Goal: Task Accomplishment & Management: Use online tool/utility

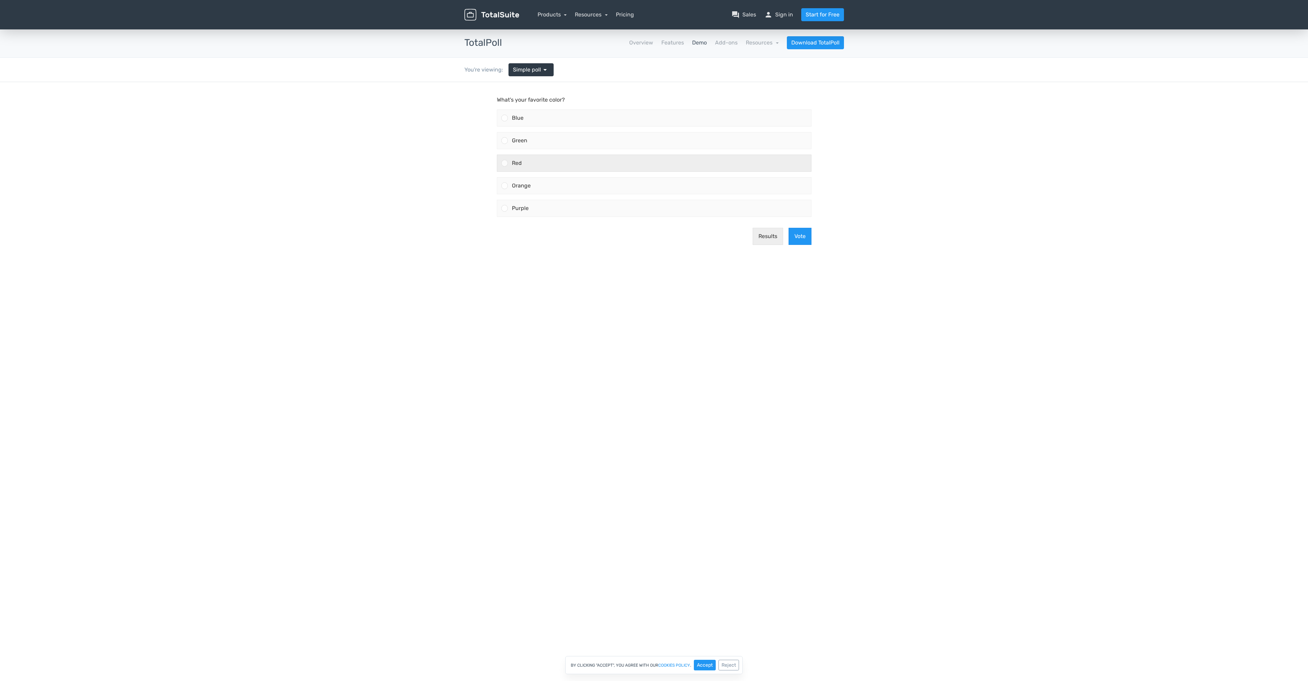
click at [503, 161] on div at bounding box center [504, 163] width 6 height 6
click at [504, 163] on input "Red" at bounding box center [504, 163] width 0 height 0
click at [800, 235] on button "Vote" at bounding box center [799, 236] width 23 height 17
click at [527, 75] on link "Simple poll arrow_drop_down" at bounding box center [530, 69] width 45 height 13
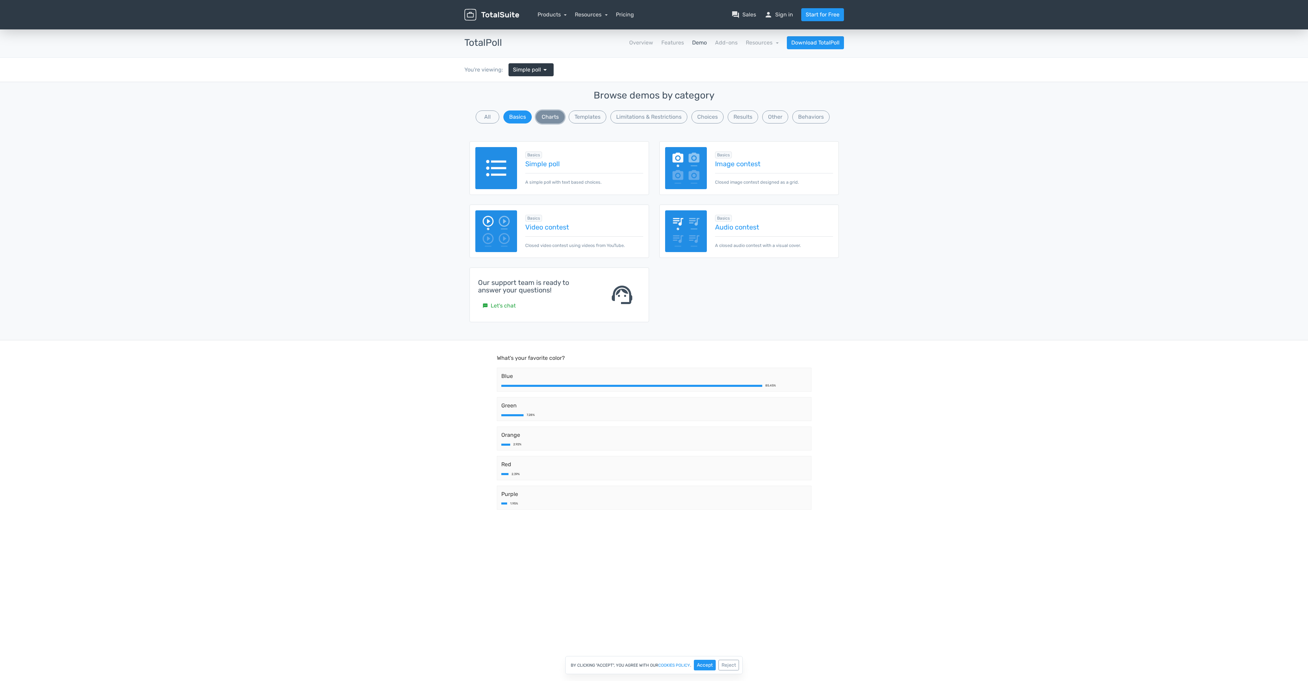
click at [551, 115] on button "Charts" at bounding box center [550, 116] width 29 height 13
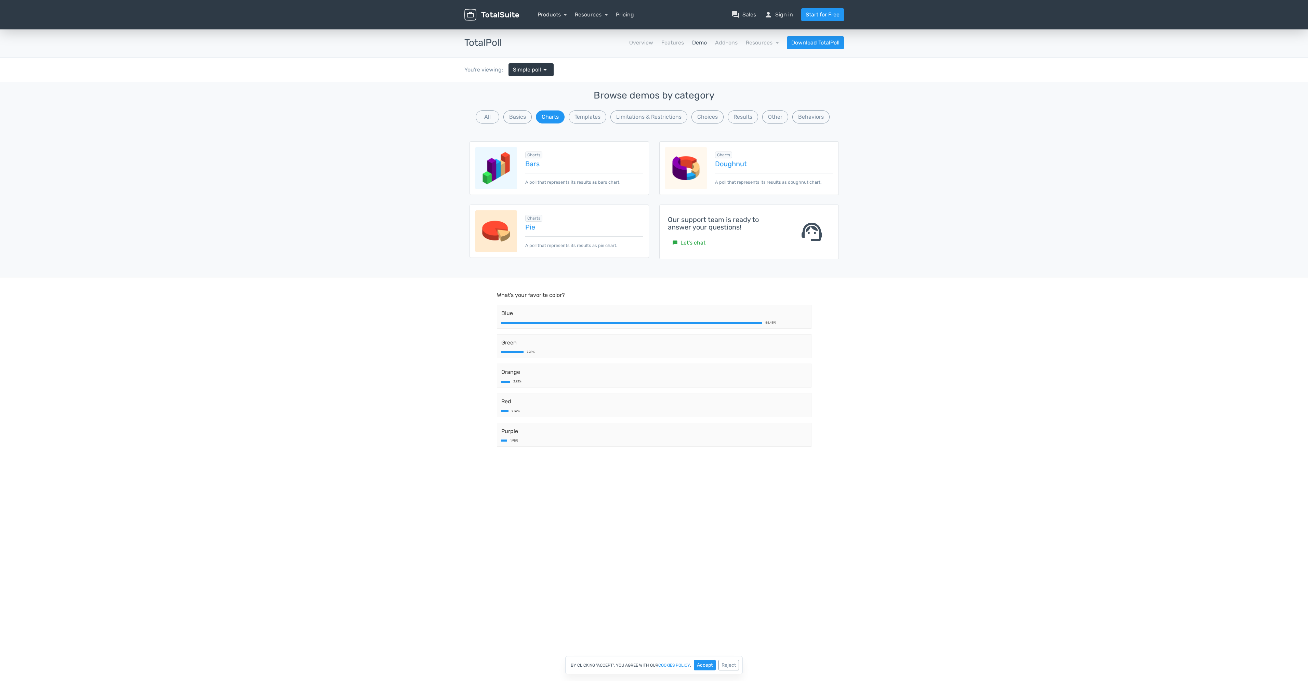
click at [491, 234] on img at bounding box center [496, 231] width 42 height 42
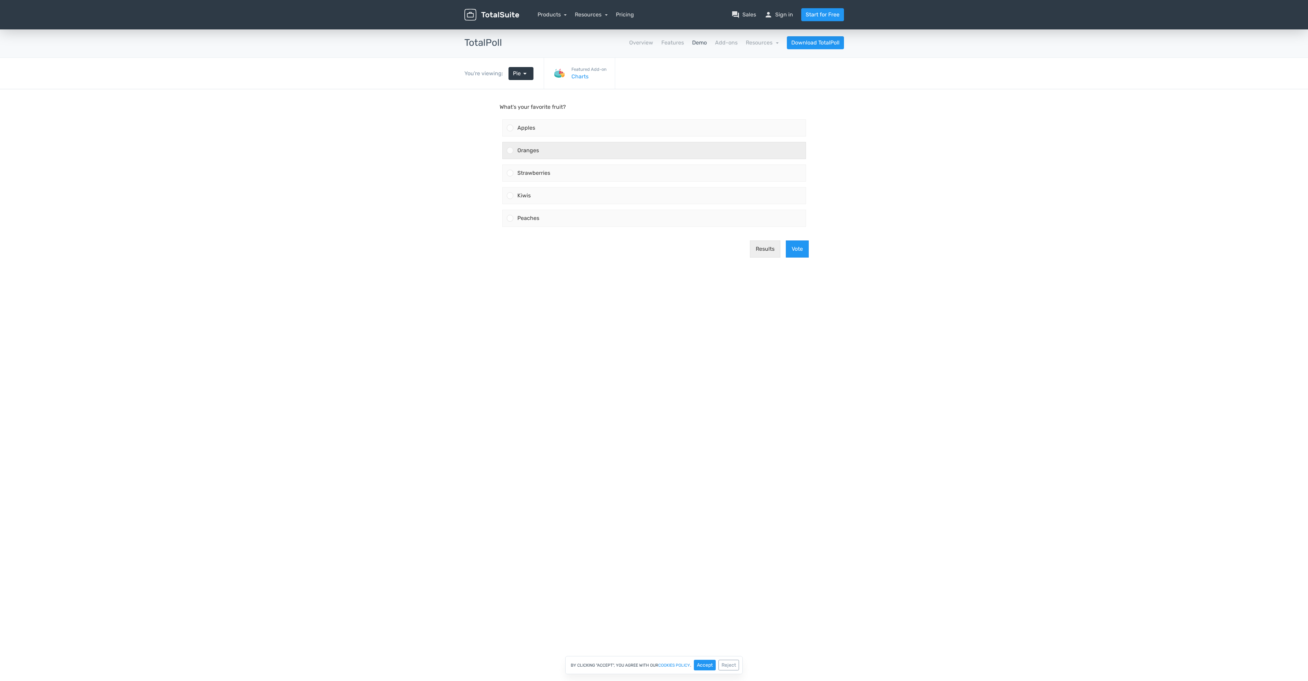
click at [516, 152] on div "Oranges" at bounding box center [659, 150] width 292 height 16
click at [510, 150] on input "Oranges" at bounding box center [510, 150] width 0 height 0
click at [791, 249] on button "Vote" at bounding box center [797, 248] width 23 height 17
click at [531, 75] on link "Pie arrow_drop_down" at bounding box center [520, 73] width 25 height 13
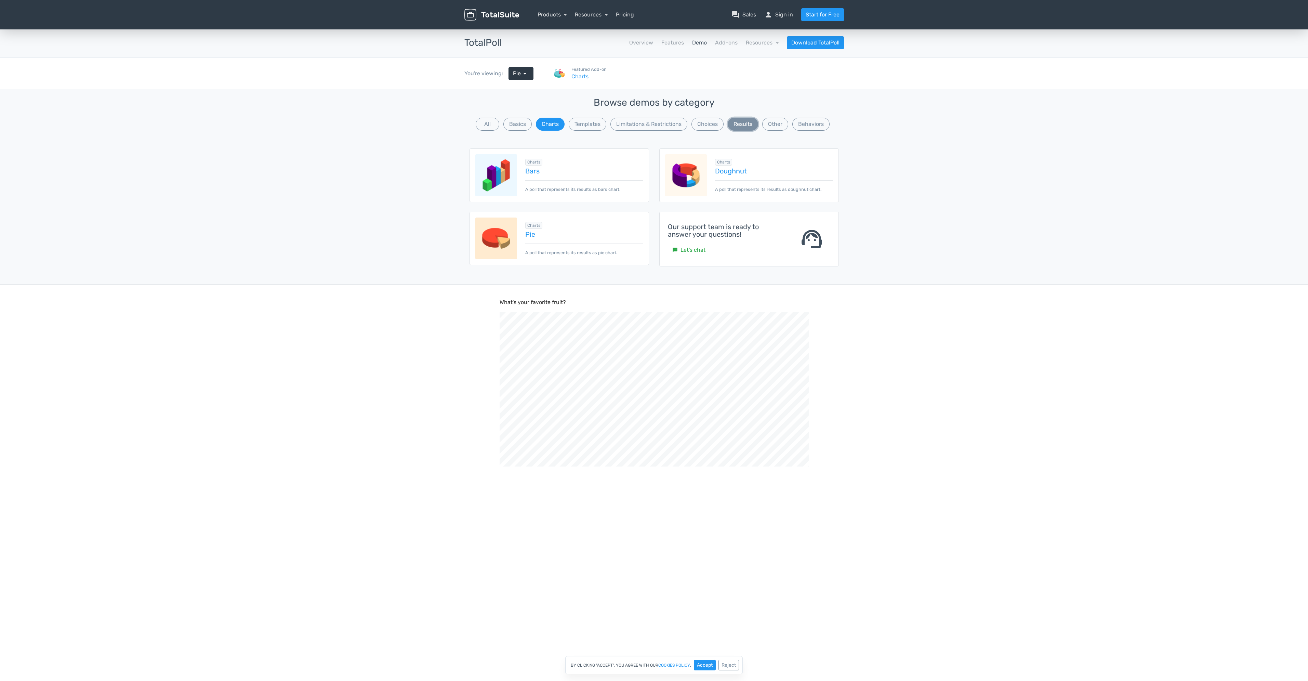
click at [751, 124] on button "Results" at bounding box center [743, 124] width 30 height 13
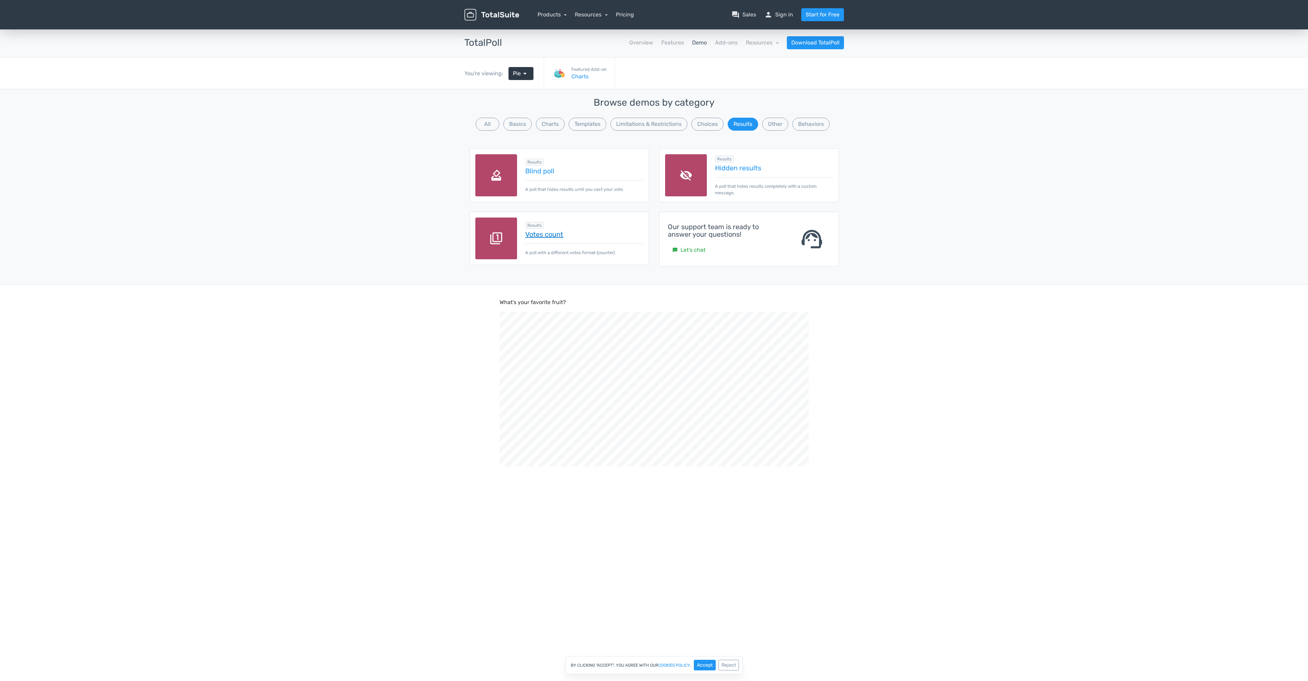
click at [534, 232] on link "Votes count" at bounding box center [584, 234] width 118 height 8
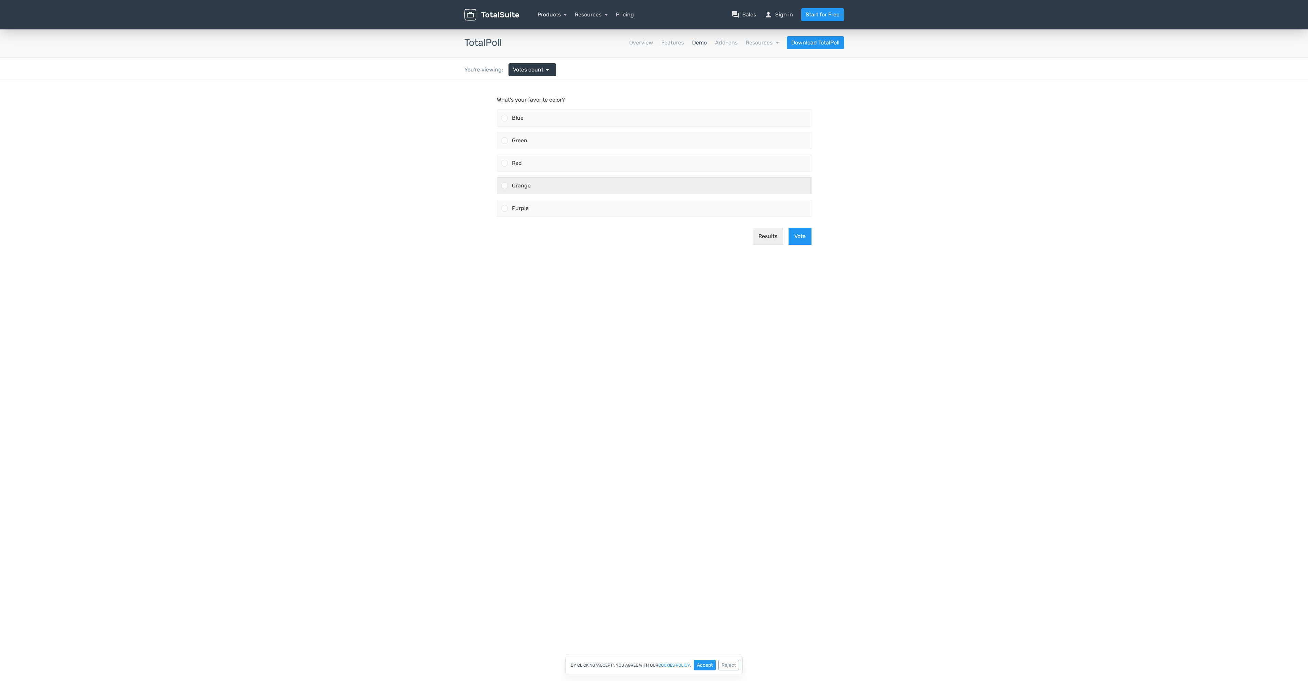
click at [523, 181] on div "Orange" at bounding box center [659, 185] width 303 height 16
click at [504, 186] on input "Orange" at bounding box center [504, 186] width 0 height 0
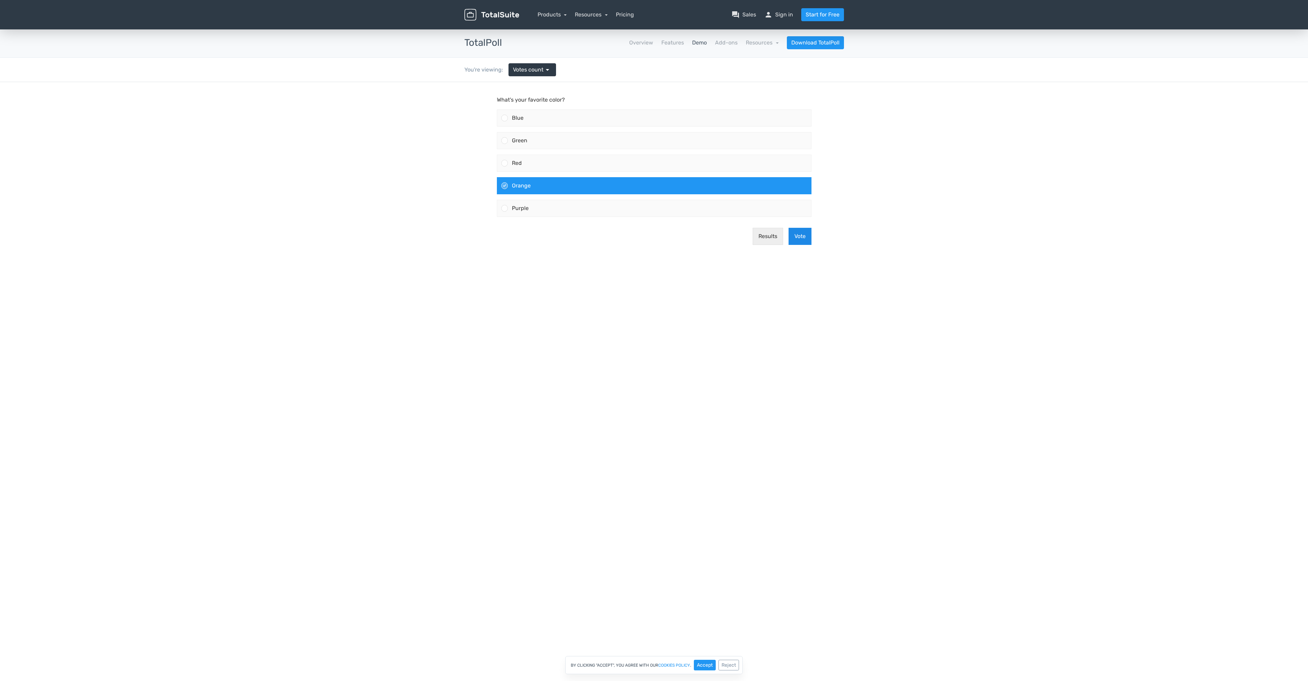
click at [801, 237] on button "Vote" at bounding box center [799, 236] width 23 height 17
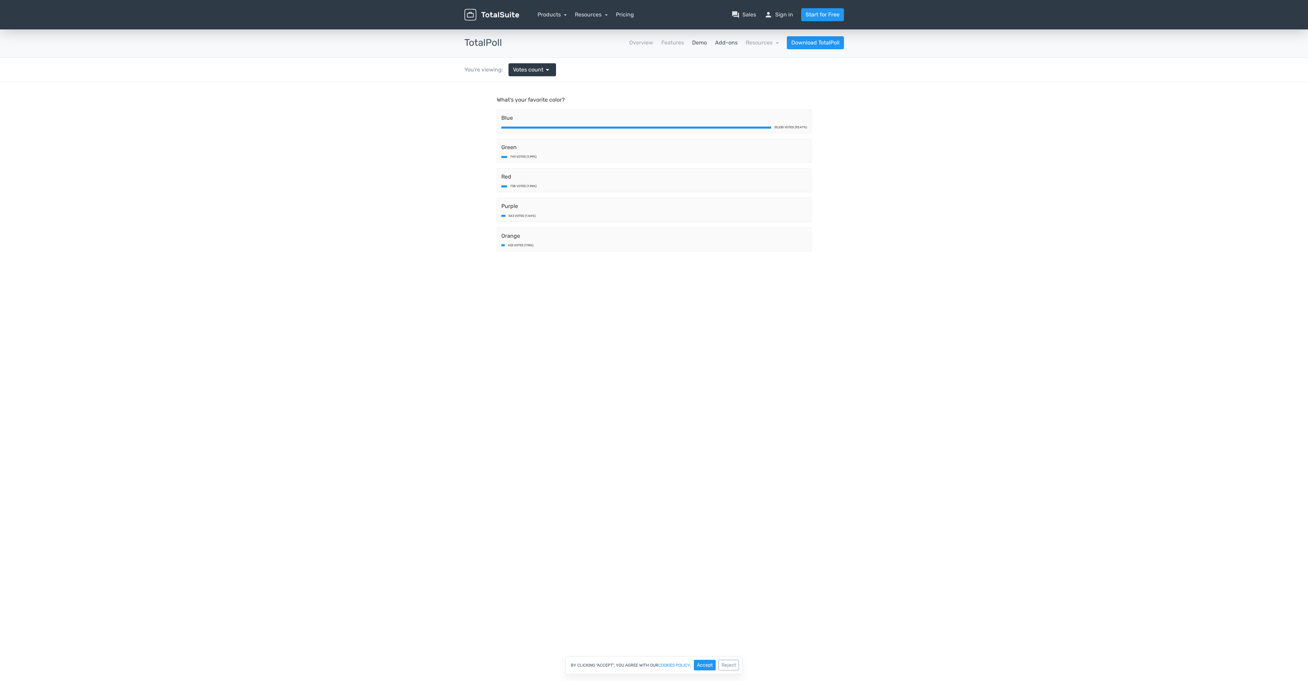
click at [720, 43] on link "Add-ons" at bounding box center [726, 43] width 23 height 8
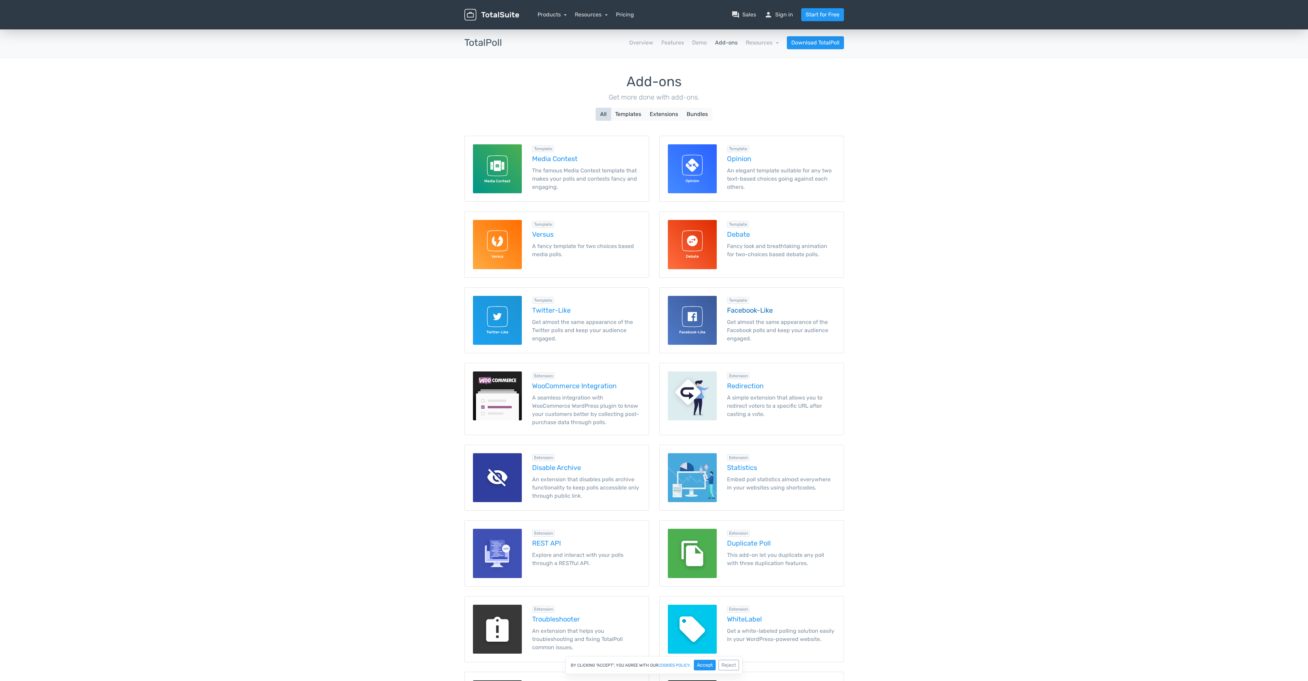
click at [697, 317] on img at bounding box center [692, 320] width 49 height 49
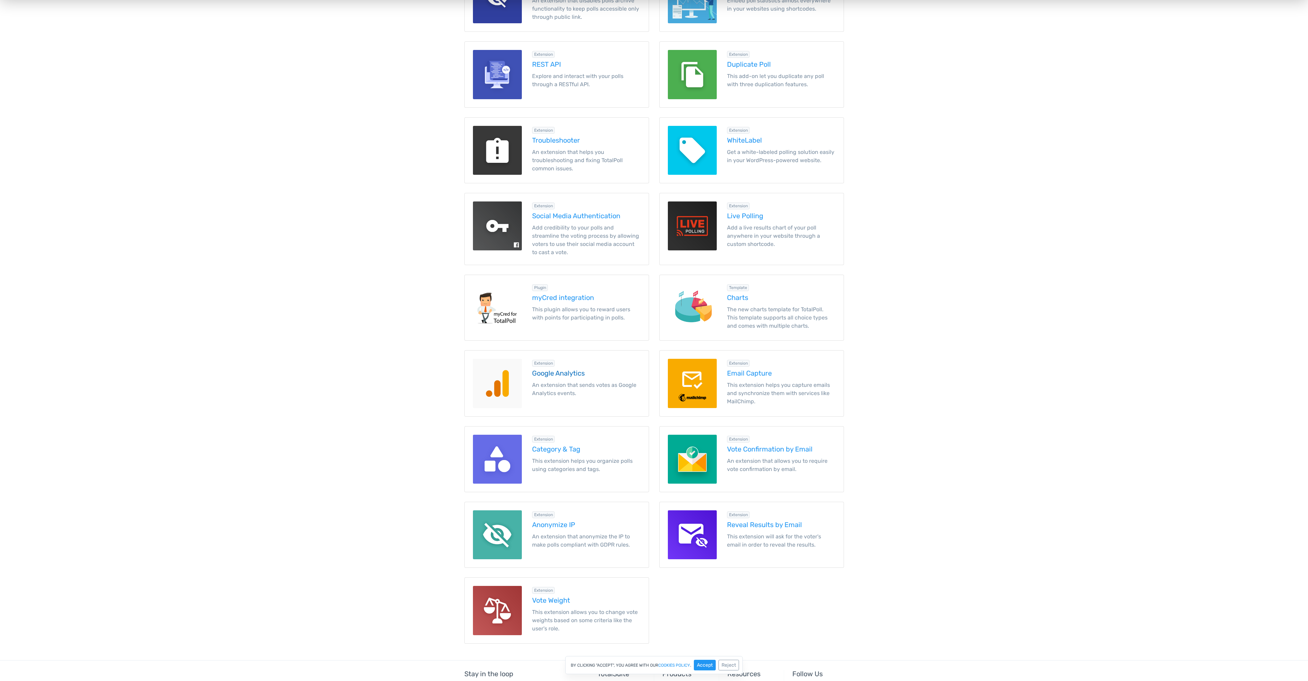
scroll to position [513, 0]
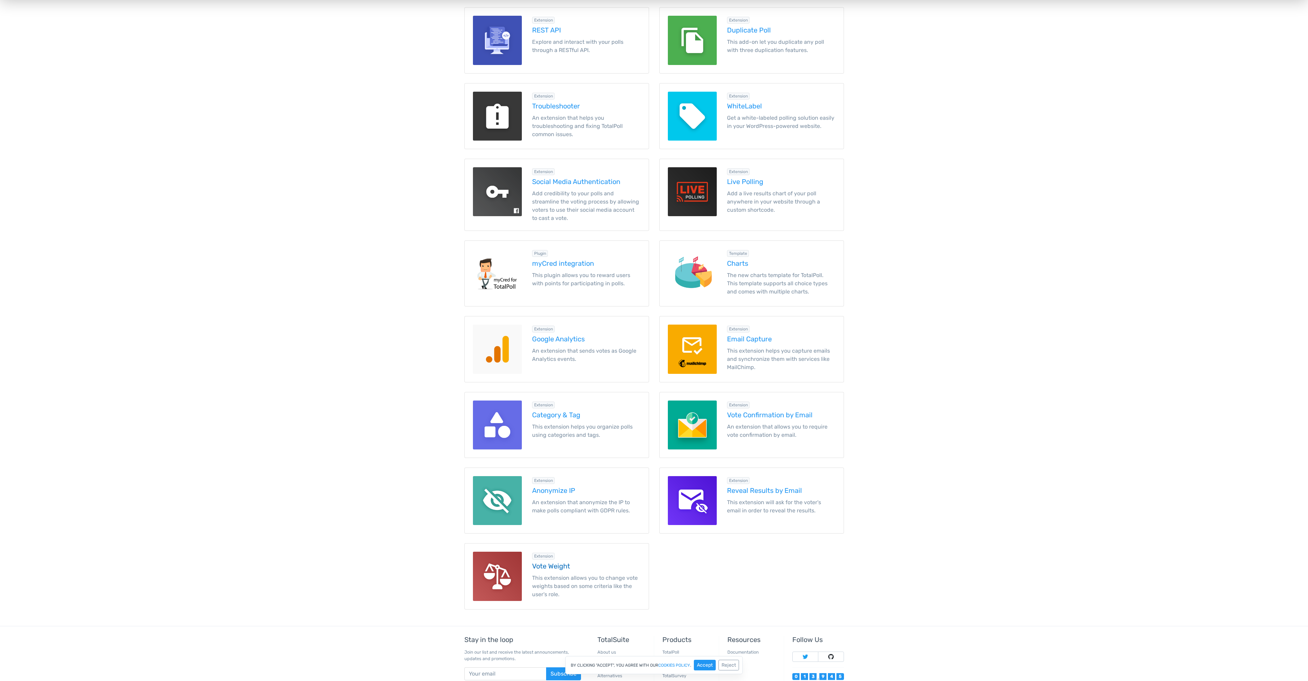
click at [508, 574] on img at bounding box center [497, 575] width 49 height 49
click at [692, 194] on img at bounding box center [692, 191] width 49 height 49
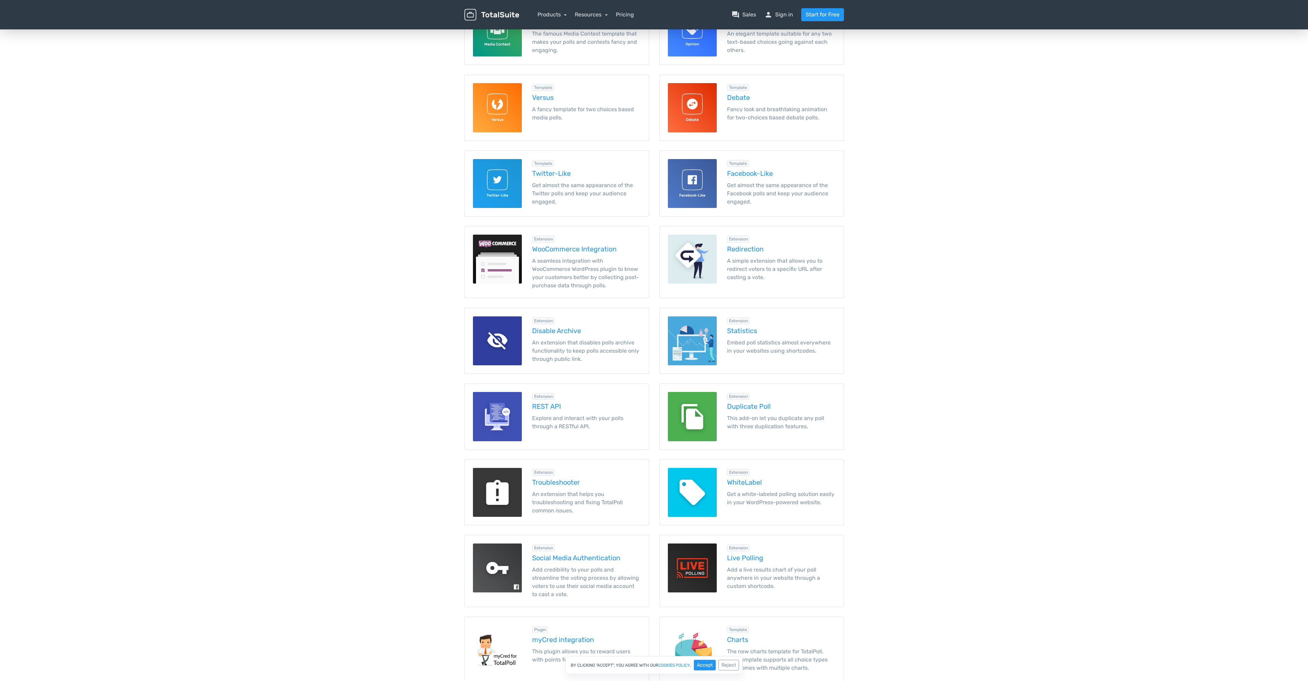
scroll to position [34, 0]
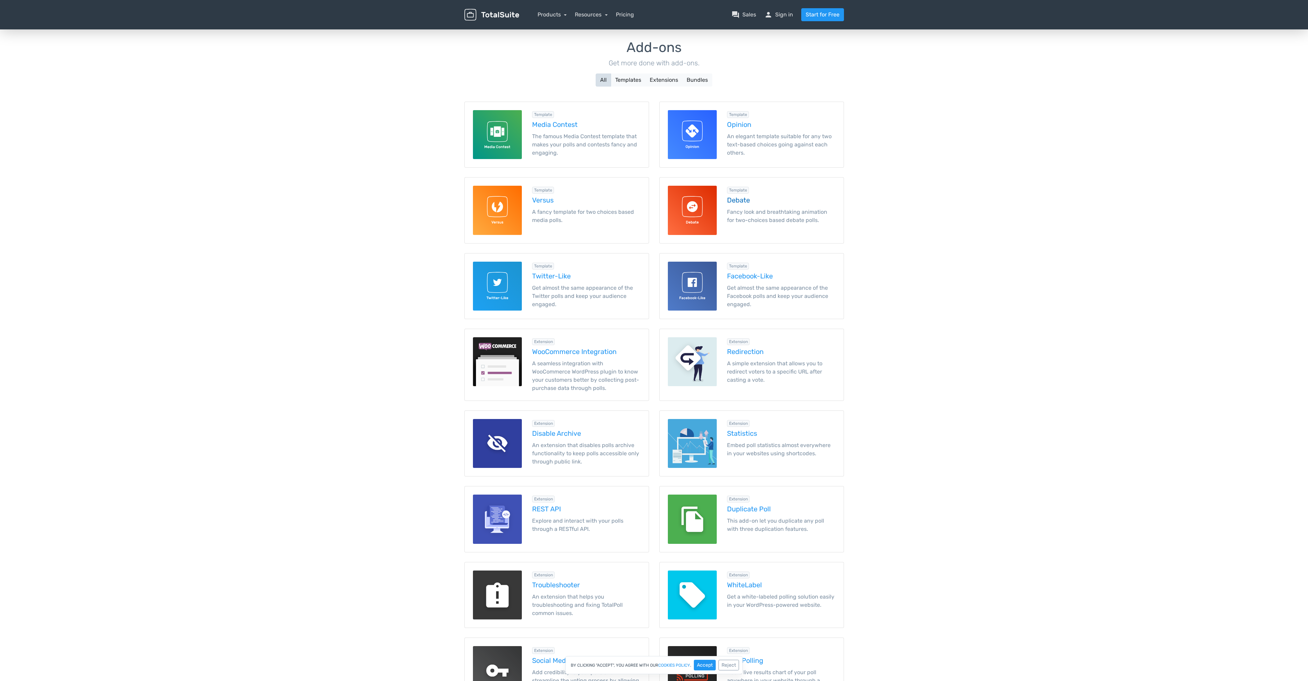
click at [685, 212] on img at bounding box center [692, 210] width 49 height 49
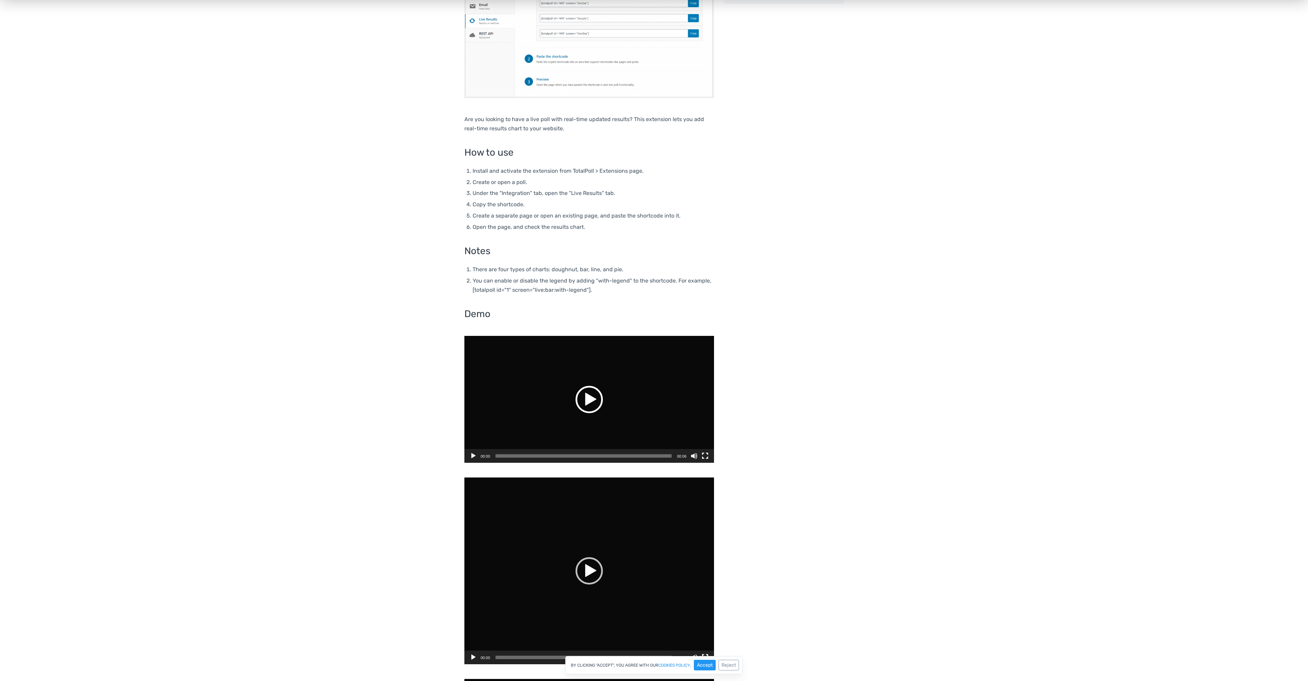
scroll to position [239, 0]
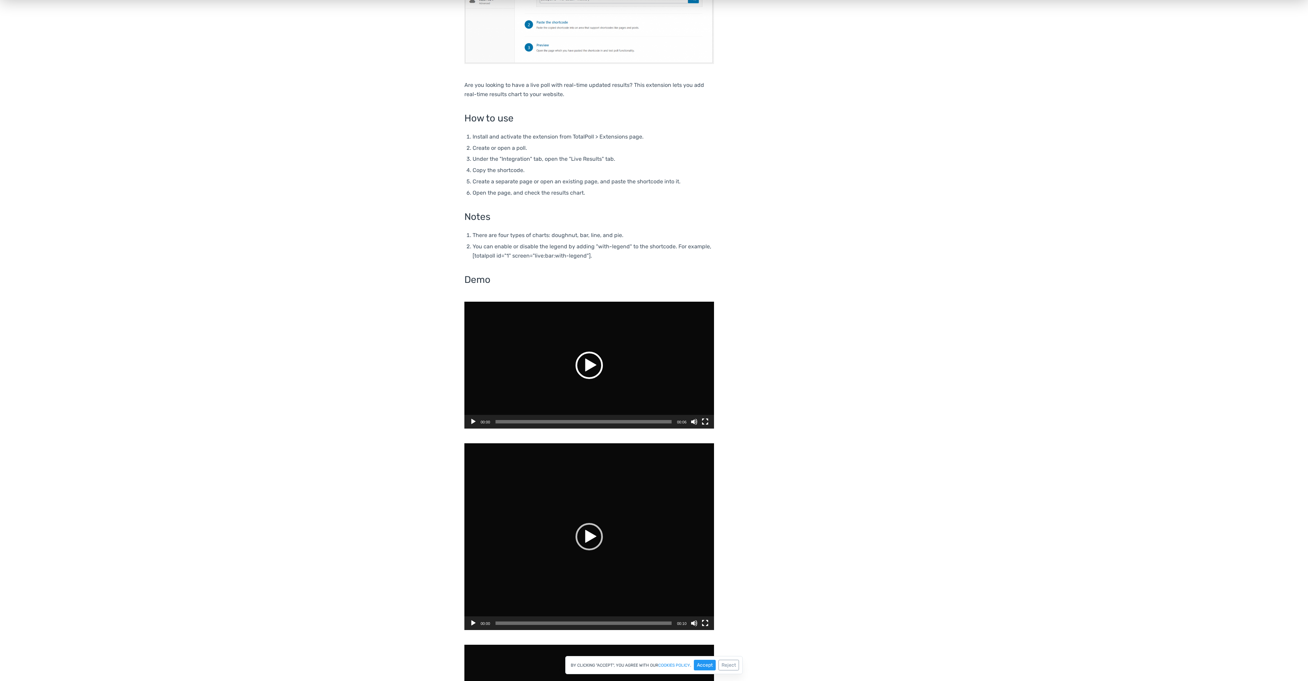
click at [592, 364] on div "Play" at bounding box center [588, 364] width 27 height 27
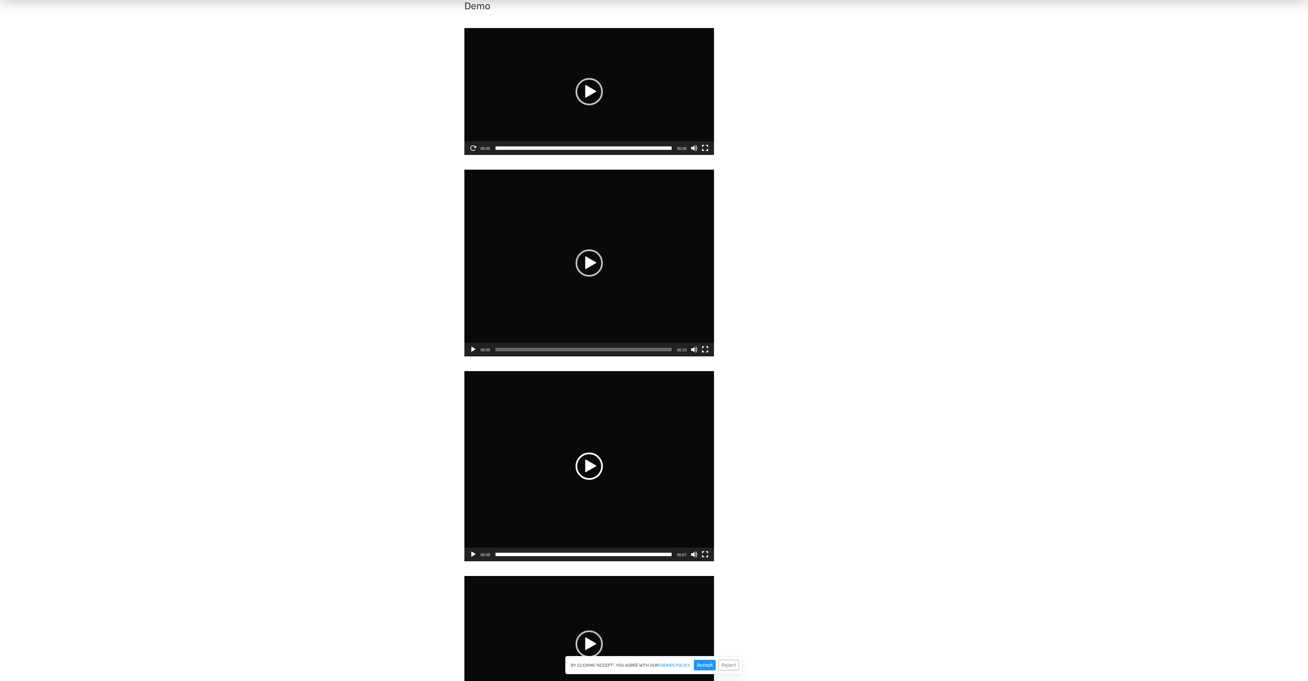
scroll to position [581, 0]
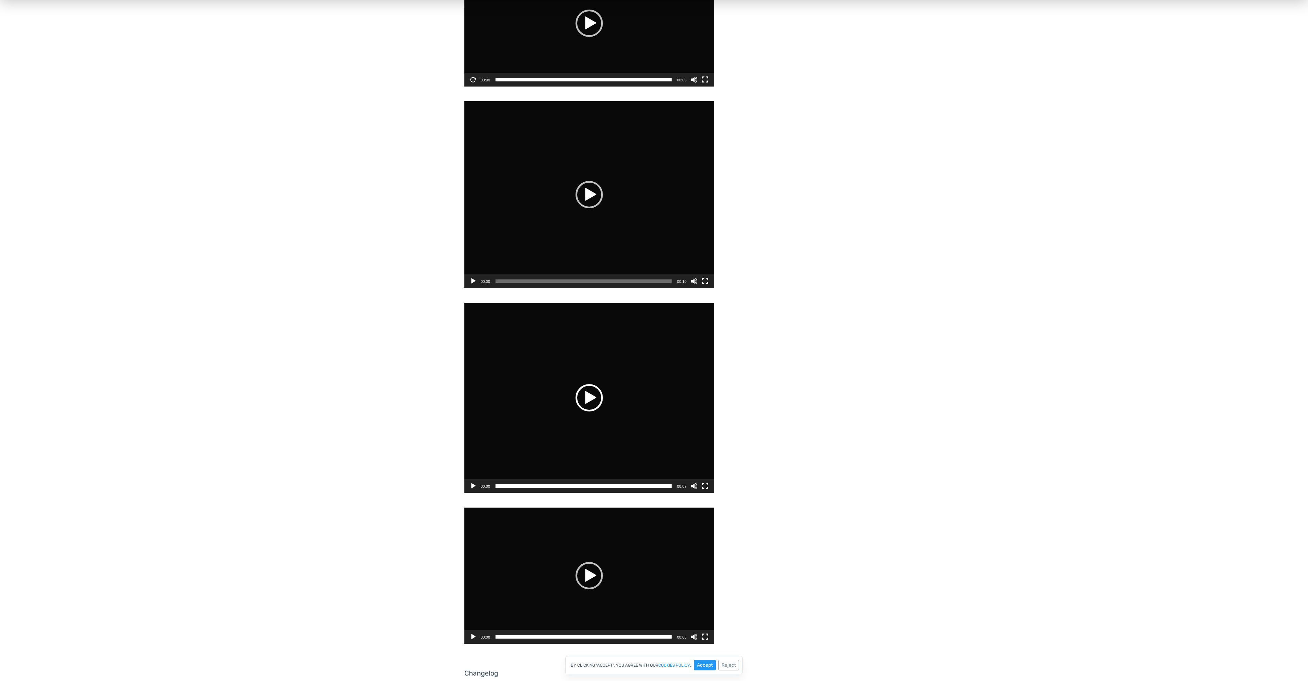
click at [589, 401] on div "Play" at bounding box center [588, 397] width 27 height 27
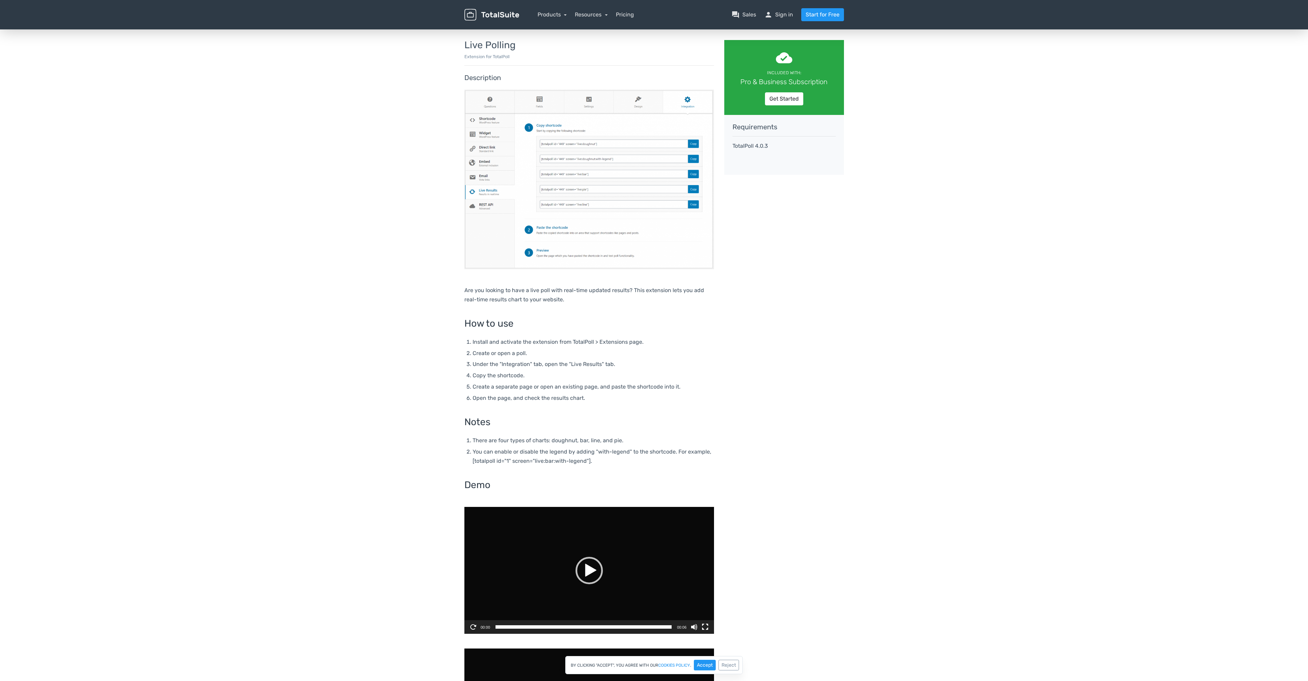
scroll to position [0, 0]
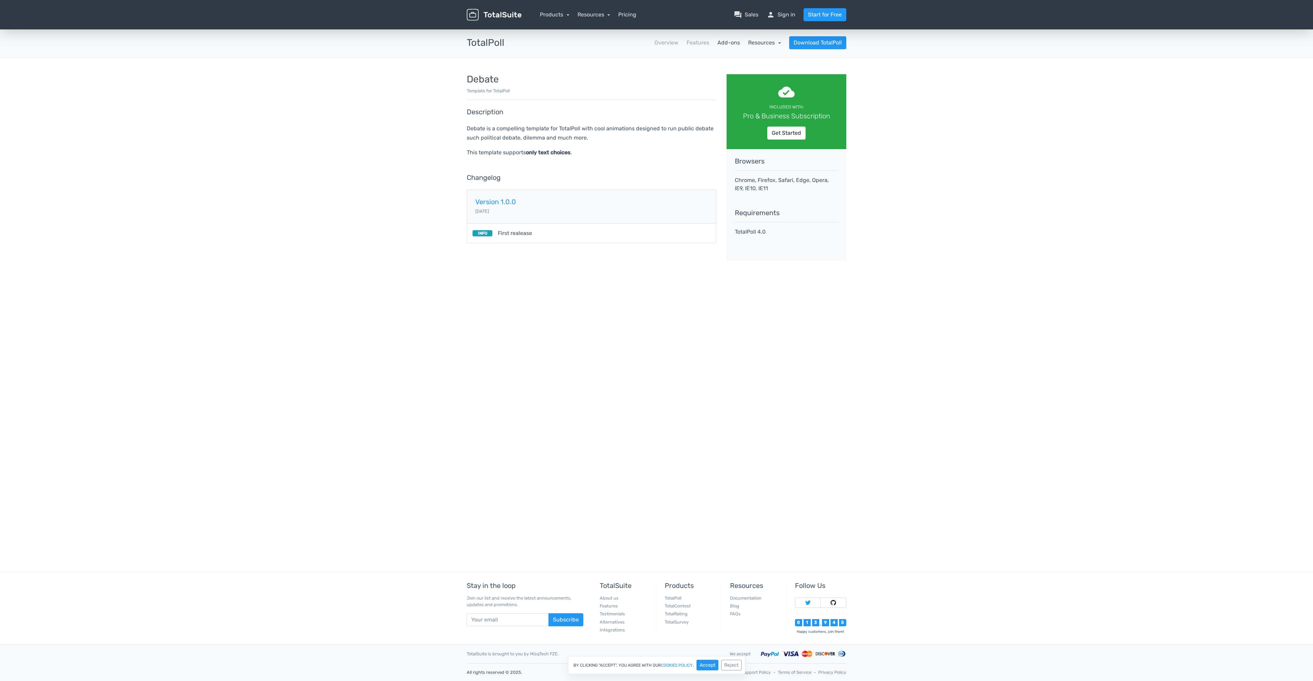
click at [762, 43] on link "Resources" at bounding box center [764, 42] width 33 height 6
click at [742, 81] on link "article Changelog" at bounding box center [748, 80] width 64 height 19
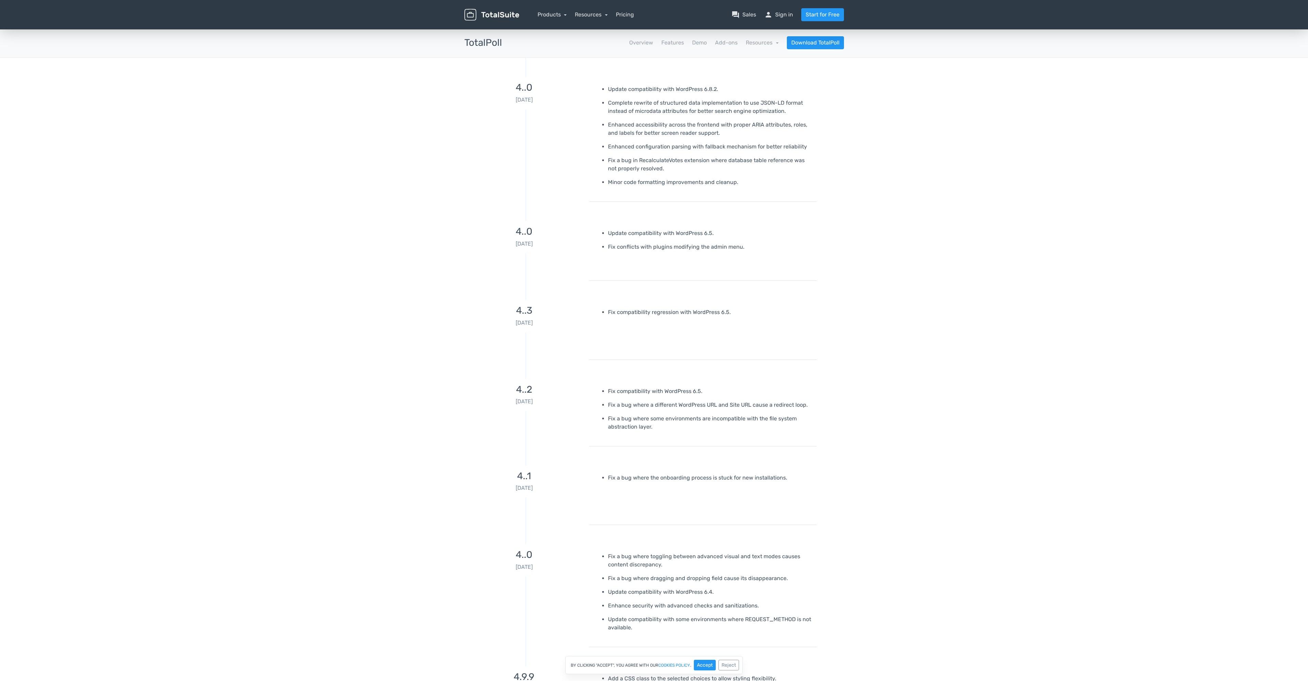
click at [566, 14] on nav "Products TotalPoll WordPress Poll and Contest Plugin TotalContest WordPress Con…" at bounding box center [686, 14] width 325 height 13
click at [564, 16] on link "Products" at bounding box center [551, 14] width 29 height 6
click at [695, 38] on nav "Overview Features Demo Add-ons Resources school Documentation article Changelog…" at bounding box center [678, 42] width 342 height 13
click at [696, 39] on link "Demo" at bounding box center [699, 43] width 15 height 8
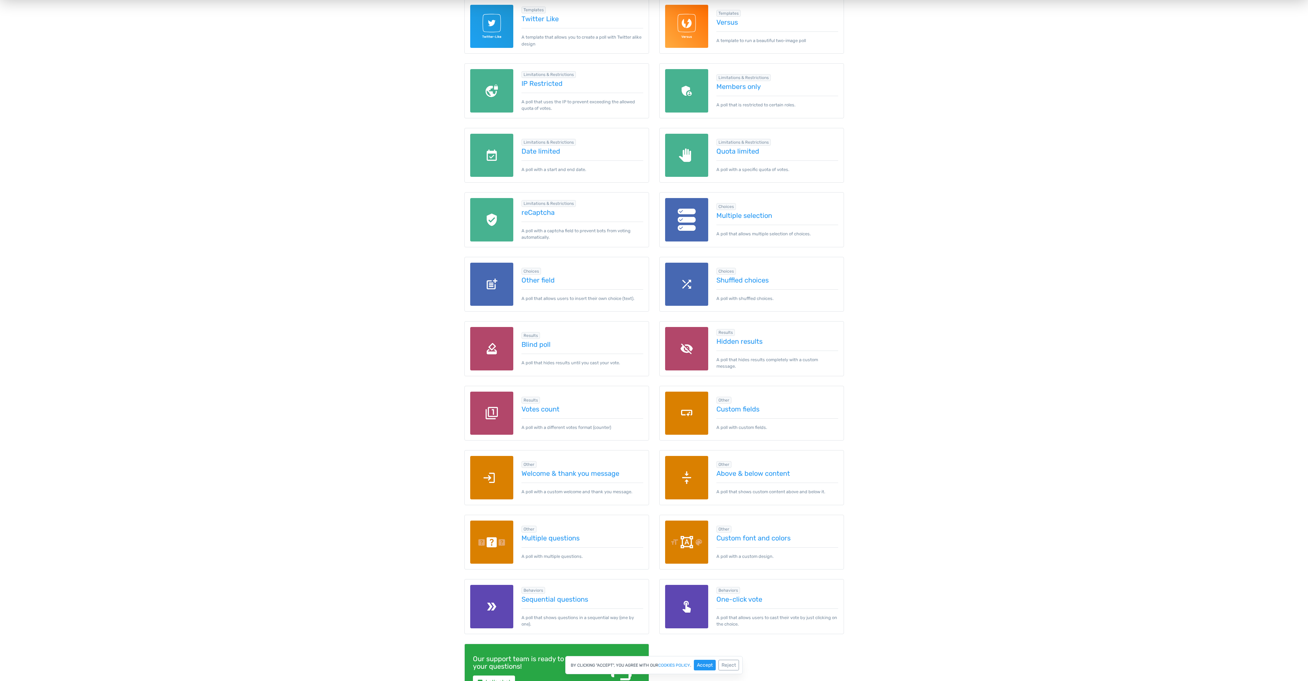
scroll to position [547, 0]
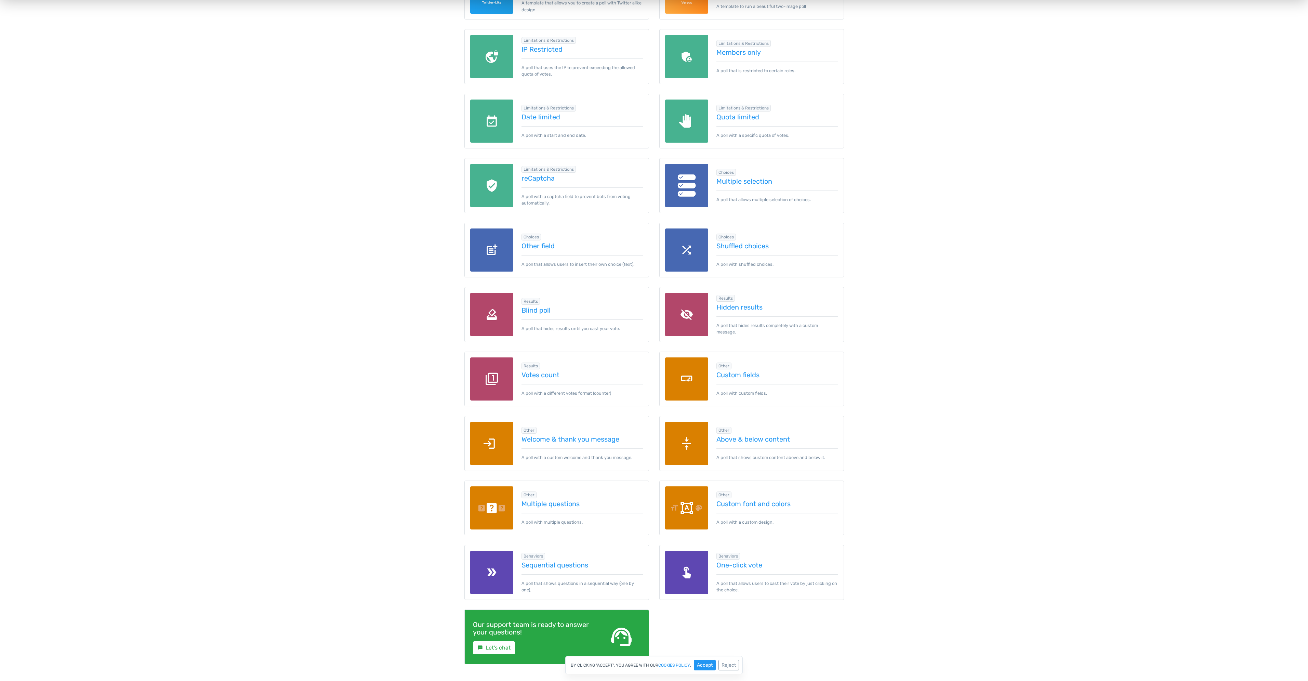
click at [482, 381] on img at bounding box center [491, 378] width 43 height 43
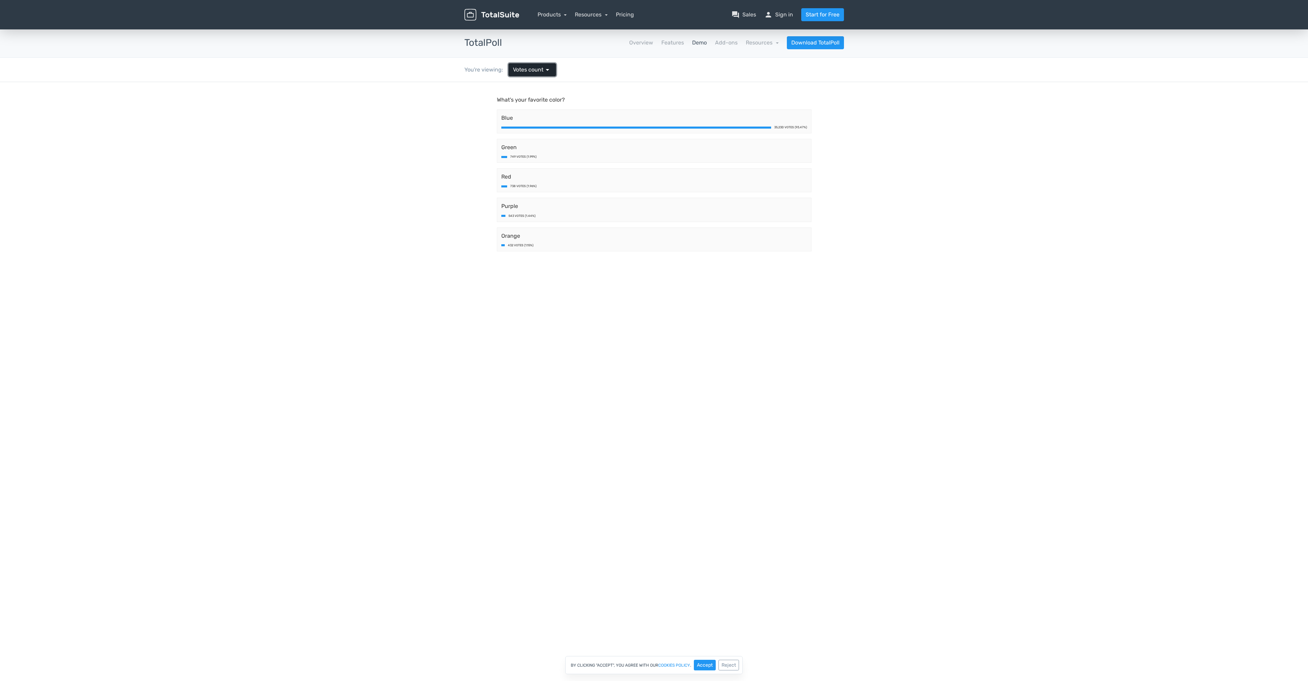
click at [529, 70] on span "Votes count" at bounding box center [528, 70] width 30 height 8
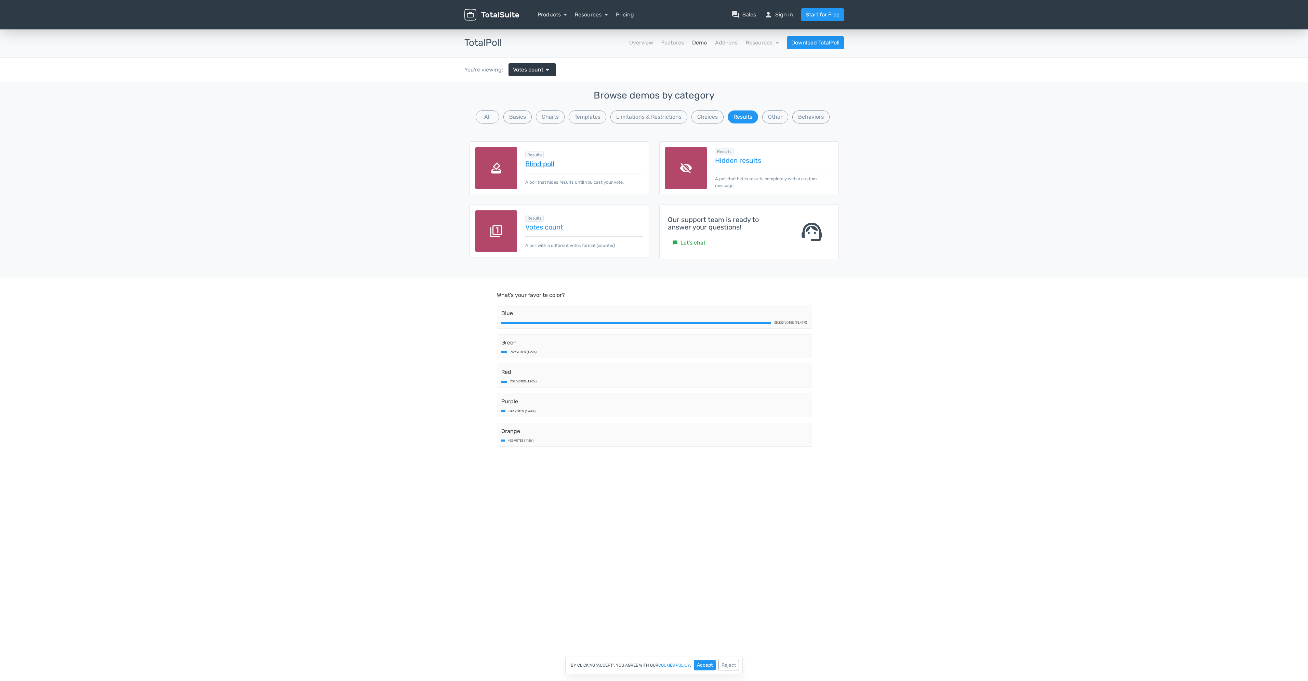
click at [542, 164] on link "Blind poll" at bounding box center [584, 164] width 118 height 8
click at [808, 119] on button "Behaviors" at bounding box center [810, 116] width 37 height 13
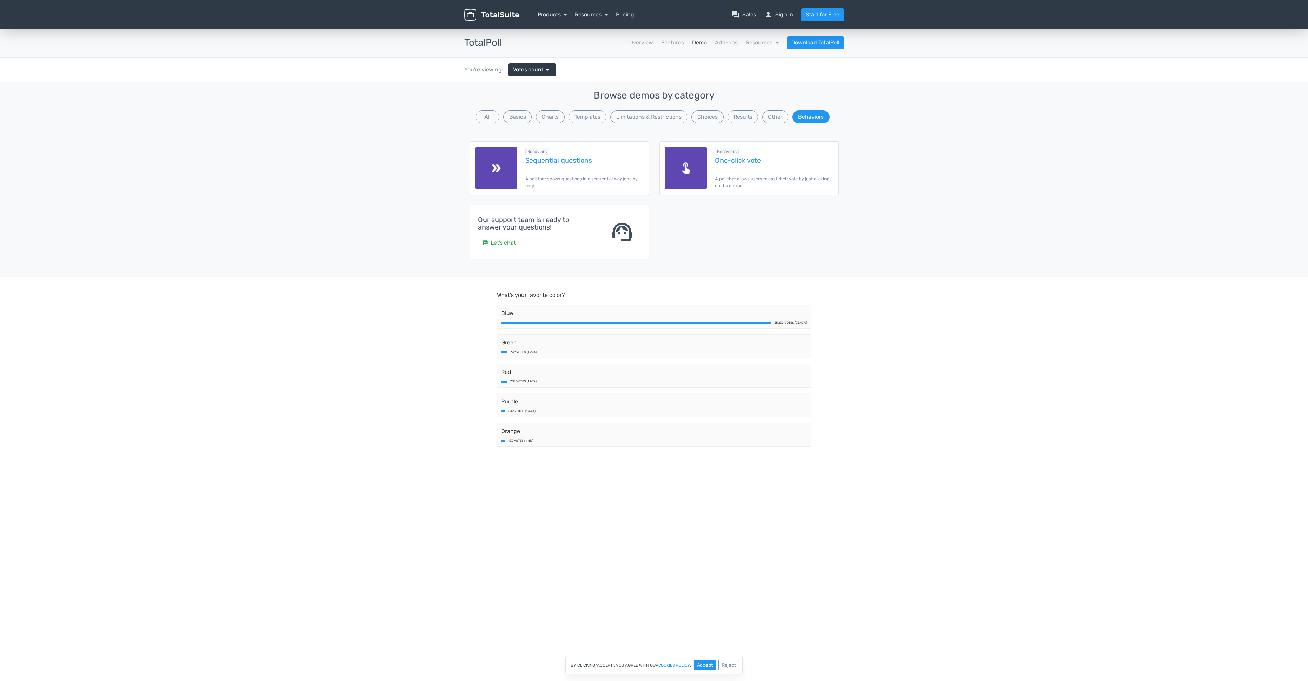
click at [730, 151] on span "Behaviors" at bounding box center [727, 151] width 24 height 7
click at [729, 161] on link "One-click vote" at bounding box center [774, 161] width 118 height 8
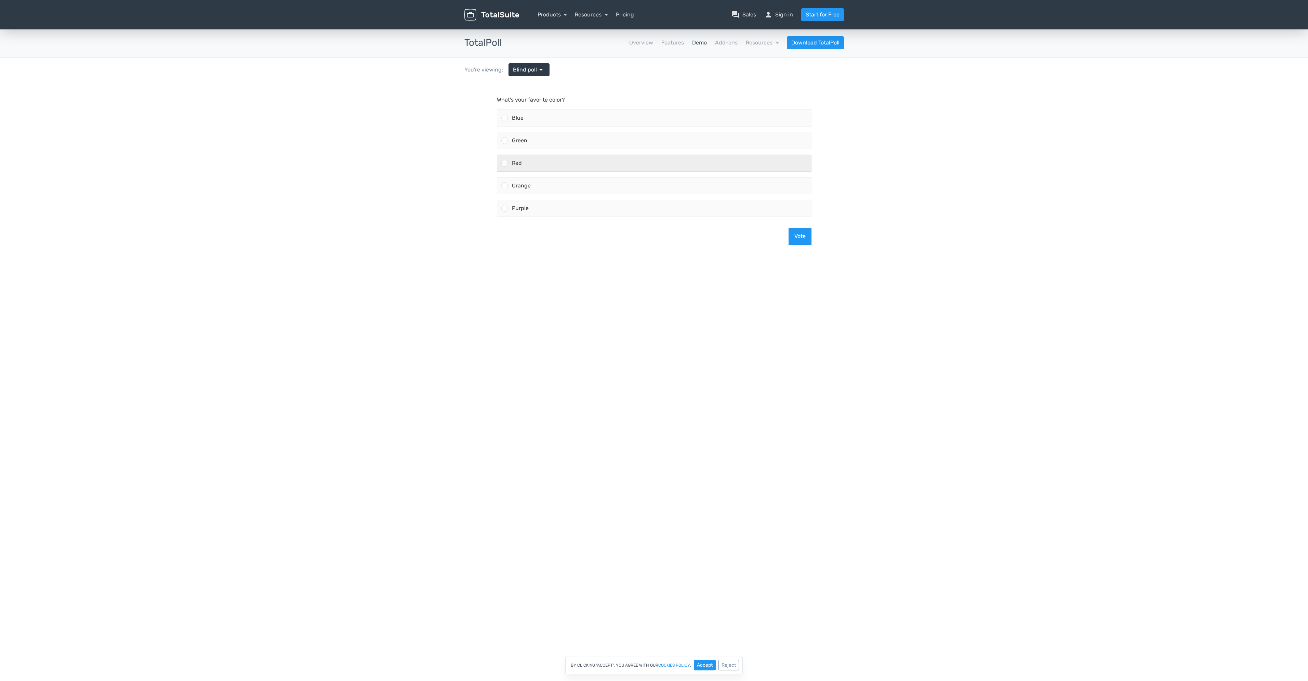
click at [539, 163] on div "Red" at bounding box center [659, 163] width 303 height 16
click at [504, 163] on input "Red" at bounding box center [504, 163] width 0 height 0
click at [794, 240] on button "Vote" at bounding box center [799, 236] width 23 height 17
click at [673, 157] on div "Red" at bounding box center [659, 163] width 303 height 16
click at [504, 163] on input "Red" at bounding box center [504, 163] width 0 height 0
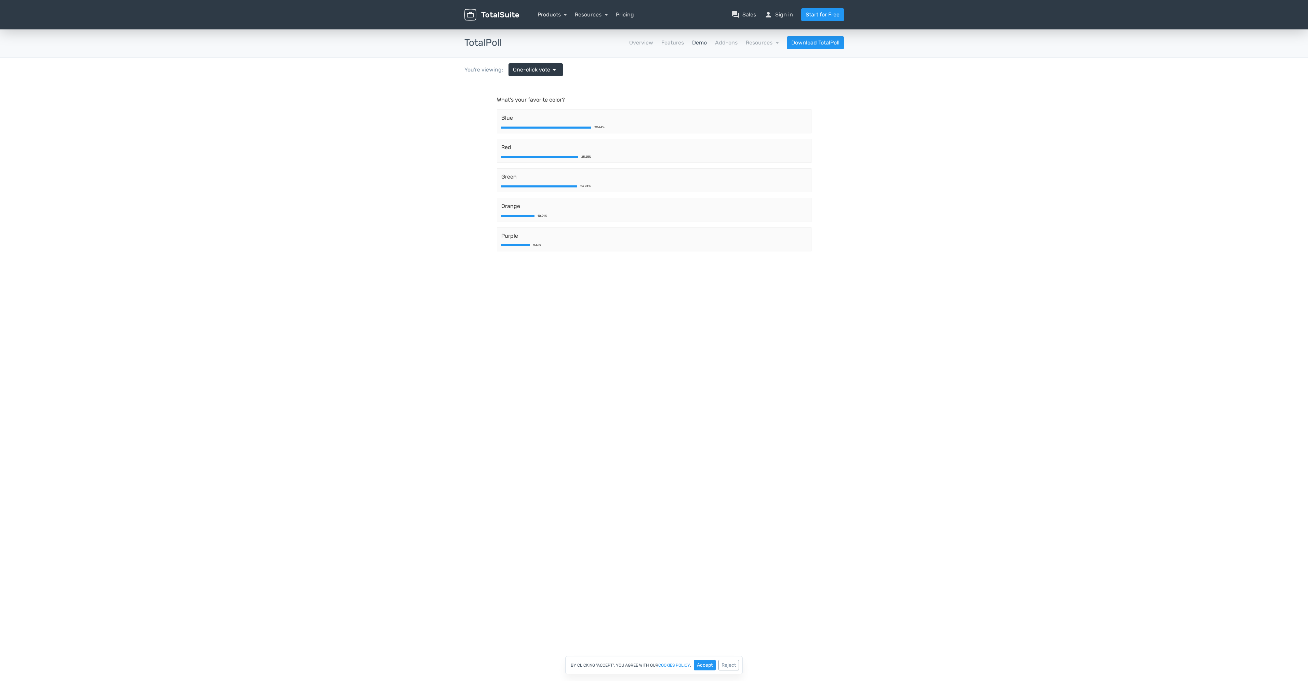
click at [513, 124] on div "Blue 29.44%" at bounding box center [654, 121] width 315 height 24
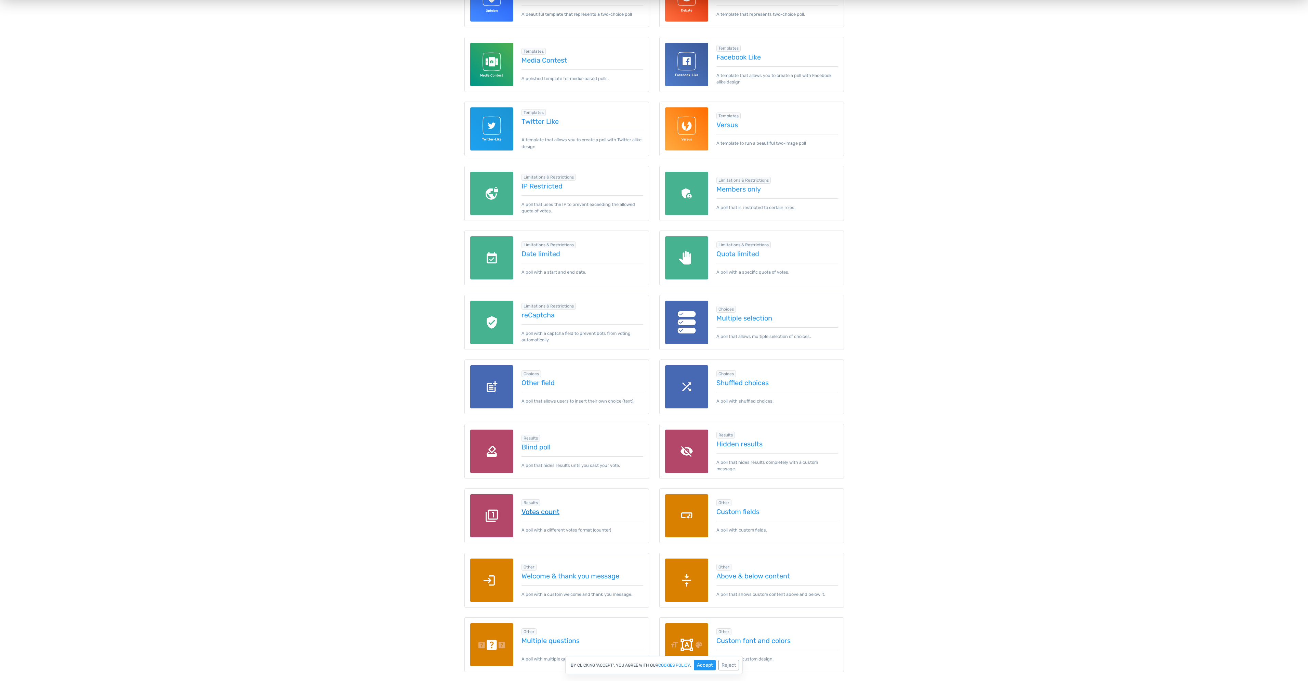
scroll to position [479, 0]
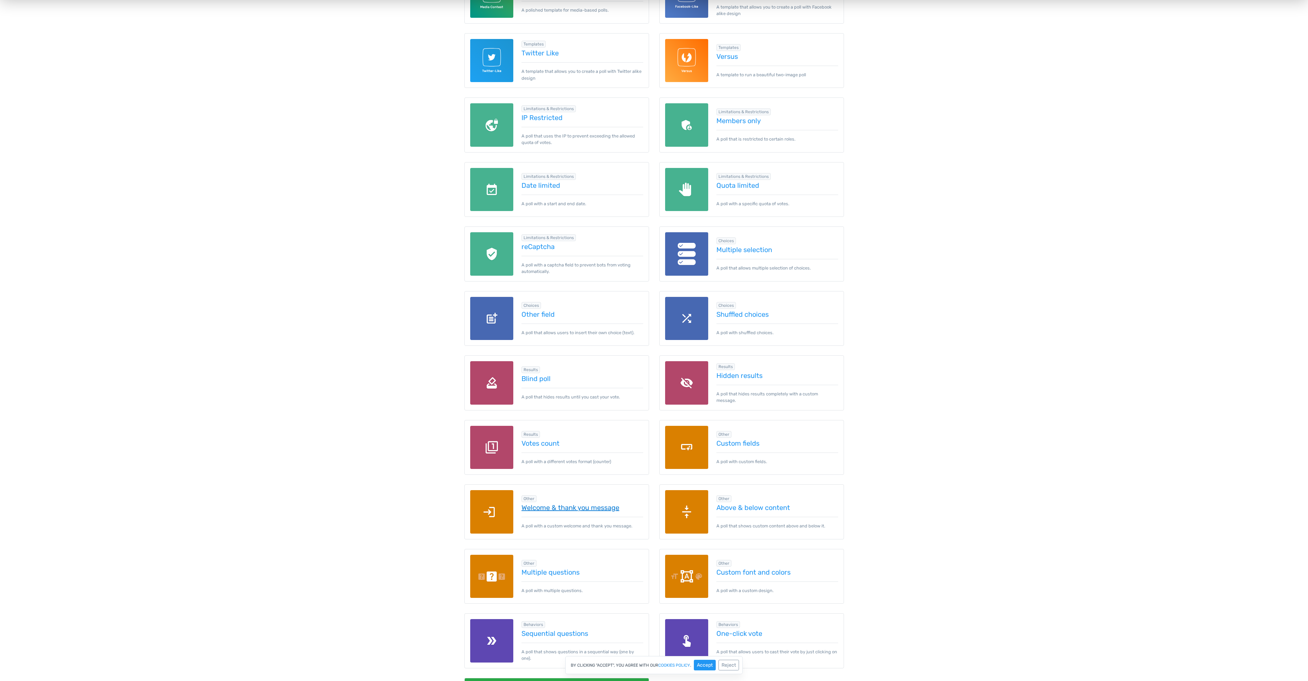
click at [605, 507] on link "Welcome & thank you message" at bounding box center [582, 508] width 122 height 8
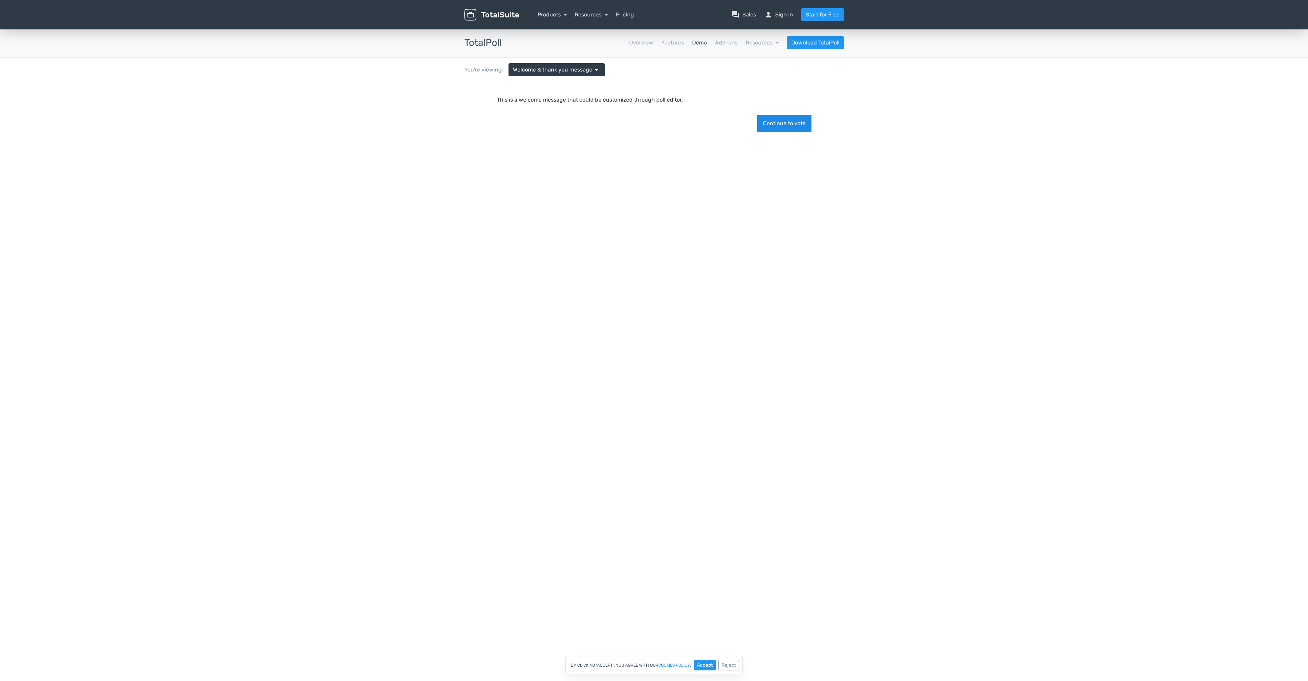
click at [768, 122] on button "Continue to vote" at bounding box center [784, 123] width 54 height 17
click at [606, 179] on div "Orange" at bounding box center [659, 185] width 303 height 16
click at [504, 186] on input "Orange" at bounding box center [504, 186] width 0 height 0
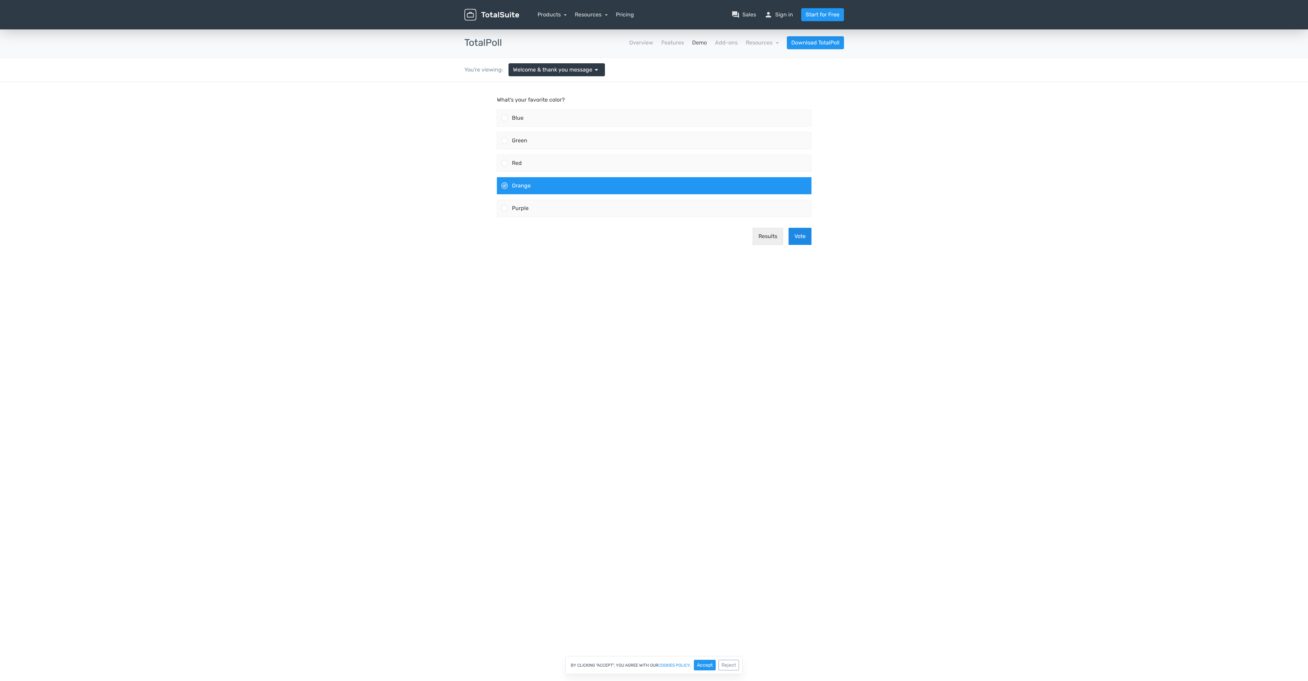
click at [797, 234] on button "Vote" at bounding box center [799, 236] width 23 height 17
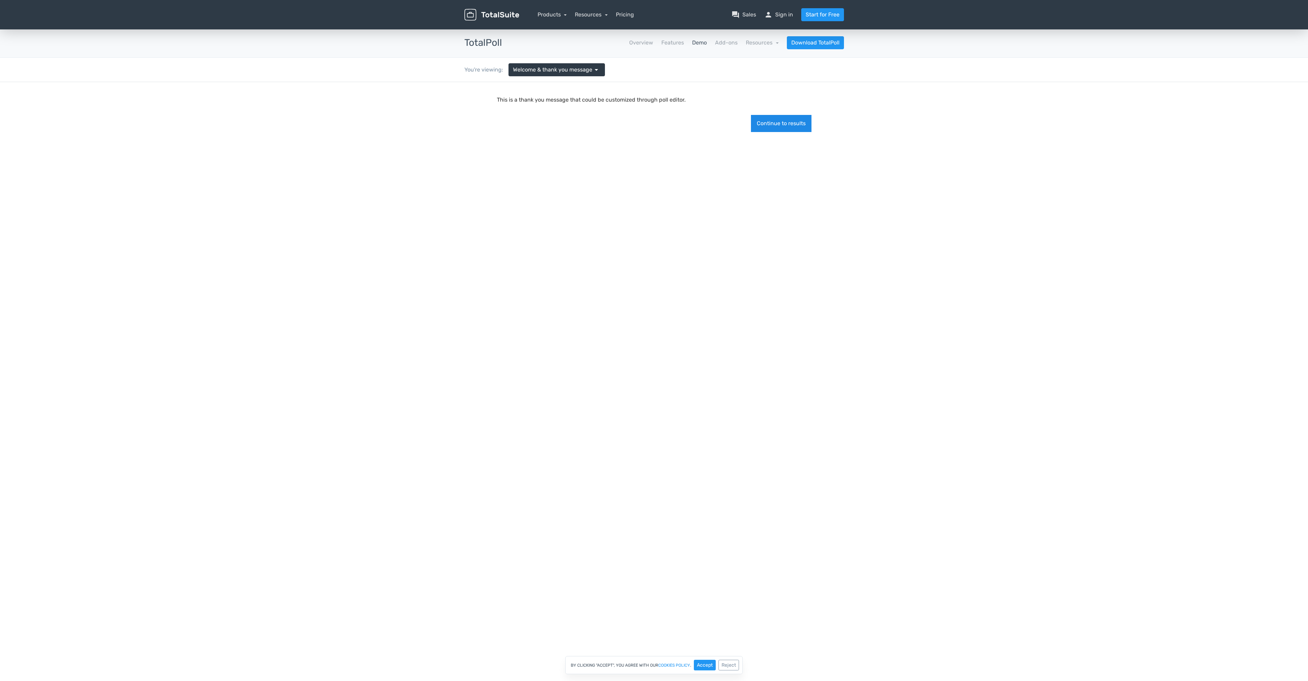
click at [775, 122] on button "Continue to results" at bounding box center [781, 123] width 61 height 17
click at [533, 157] on div at bounding box center [539, 157] width 77 height 2
click at [534, 154] on div "Blue 25.25%" at bounding box center [654, 151] width 315 height 24
click at [535, 135] on div "Green 36.10%" at bounding box center [654, 121] width 320 height 29
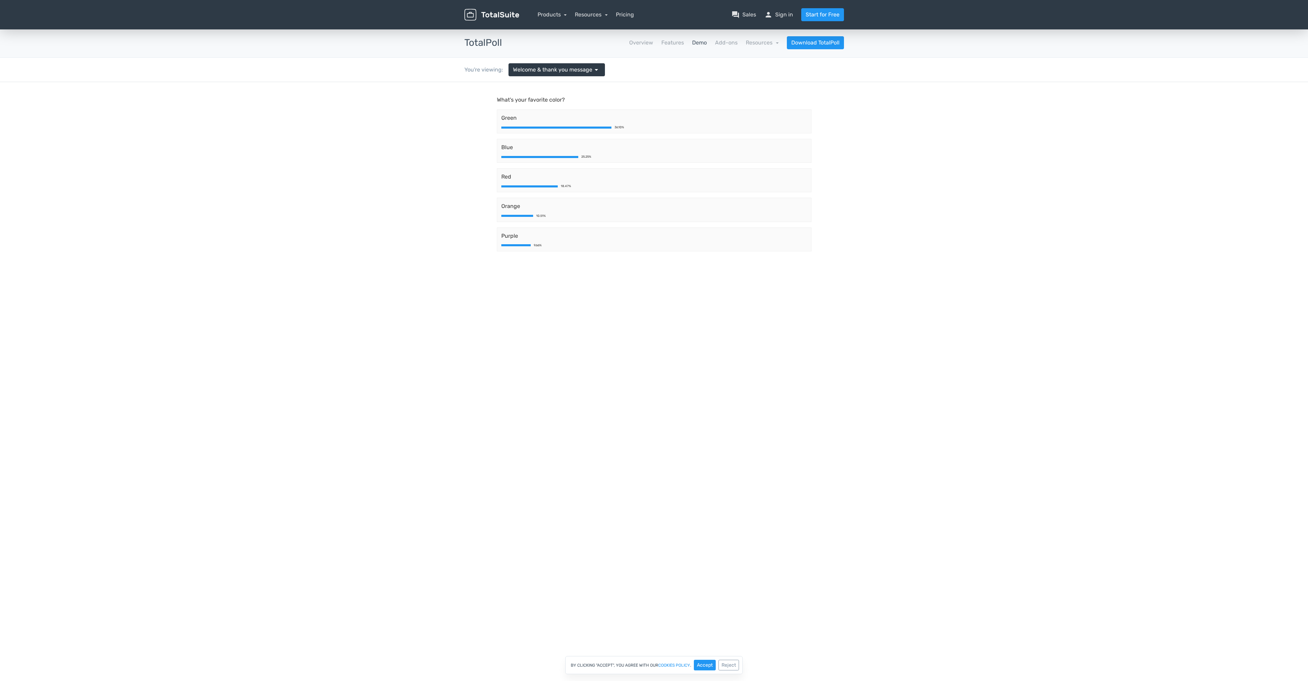
click at [535, 122] on div "Green 36.10%" at bounding box center [654, 121] width 315 height 24
click at [516, 134] on div "Green 36.10%" at bounding box center [654, 121] width 320 height 29
click at [520, 141] on div "Blue 25.25%" at bounding box center [654, 150] width 320 height 29
drag, startPoint x: 542, startPoint y: 185, endPoint x: 551, endPoint y: 179, distance: 10.6
click at [543, 187] on div "Red 18.47%" at bounding box center [654, 180] width 315 height 24
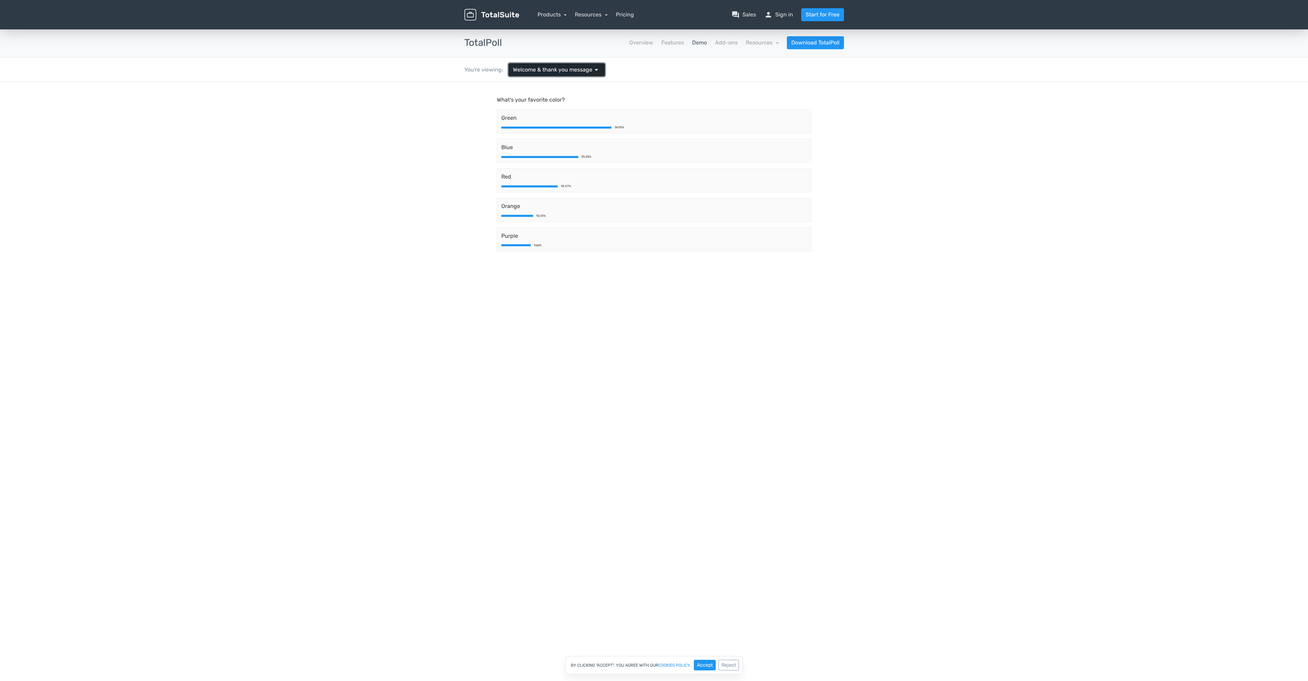
click at [579, 71] on span "Welcome & thank you message" at bounding box center [552, 70] width 79 height 8
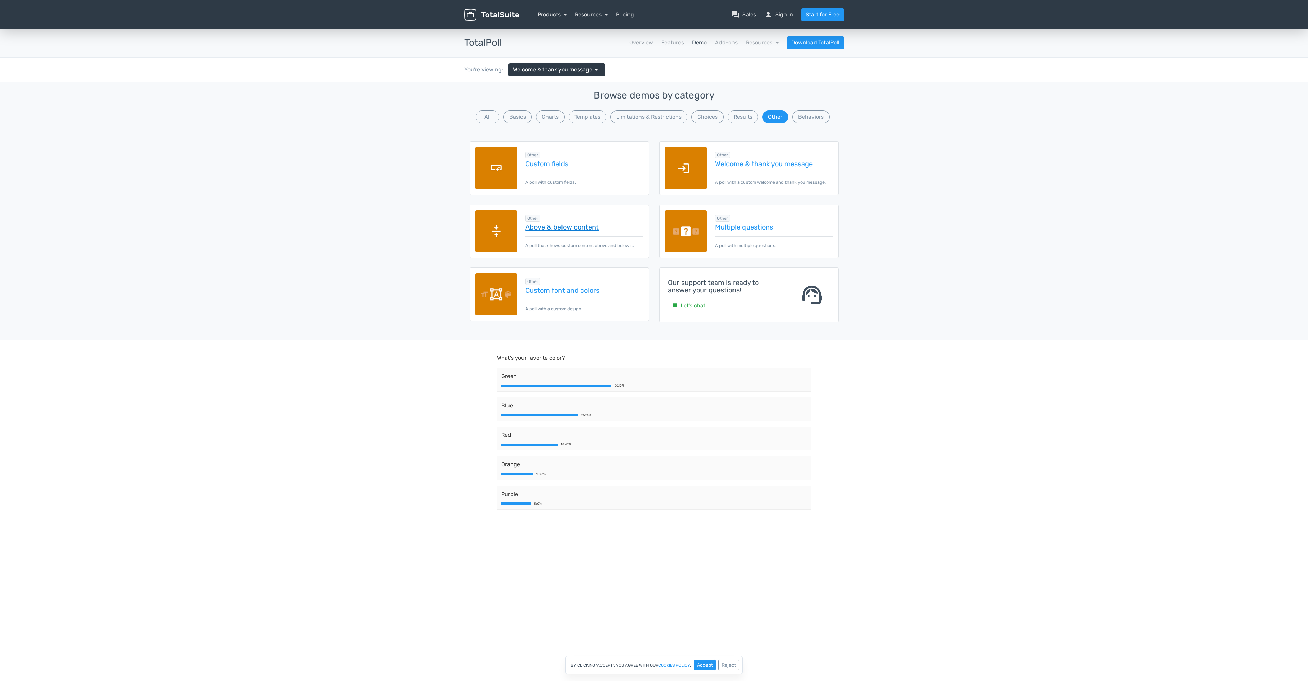
click at [564, 230] on link "Above & below content" at bounding box center [584, 227] width 118 height 8
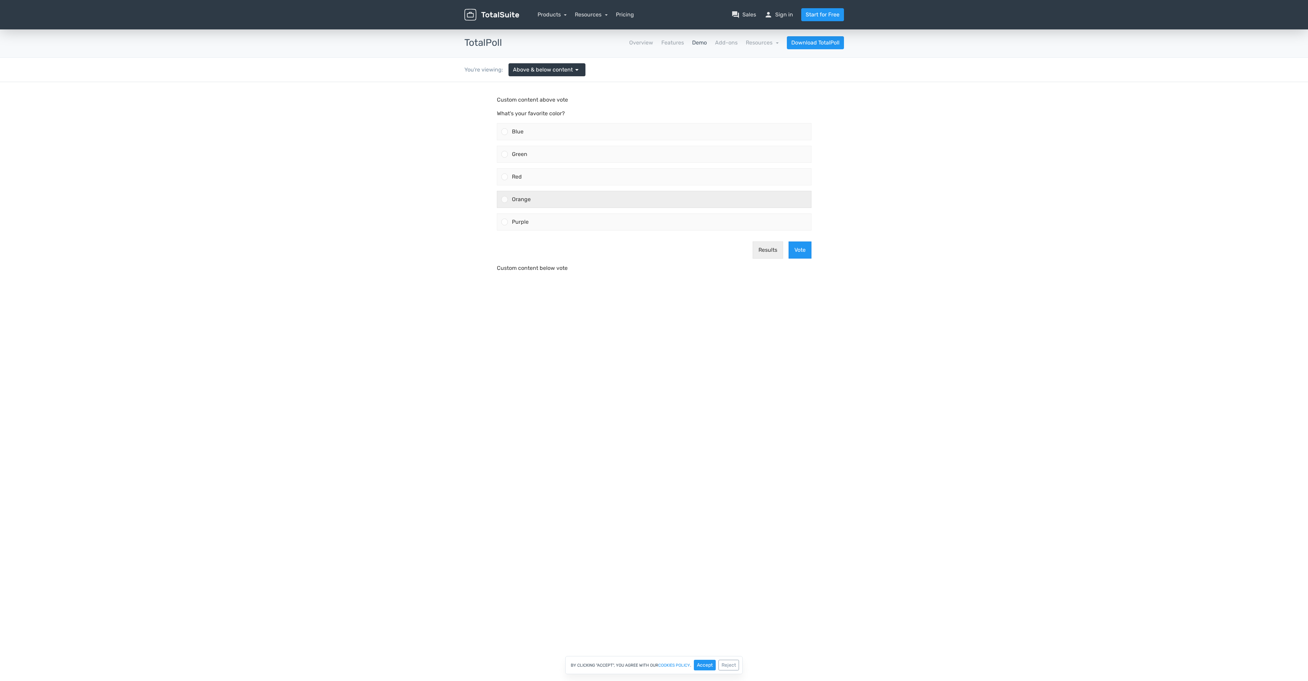
click at [568, 206] on div "Orange" at bounding box center [659, 199] width 303 height 16
click at [504, 199] on input "Orange" at bounding box center [504, 199] width 0 height 0
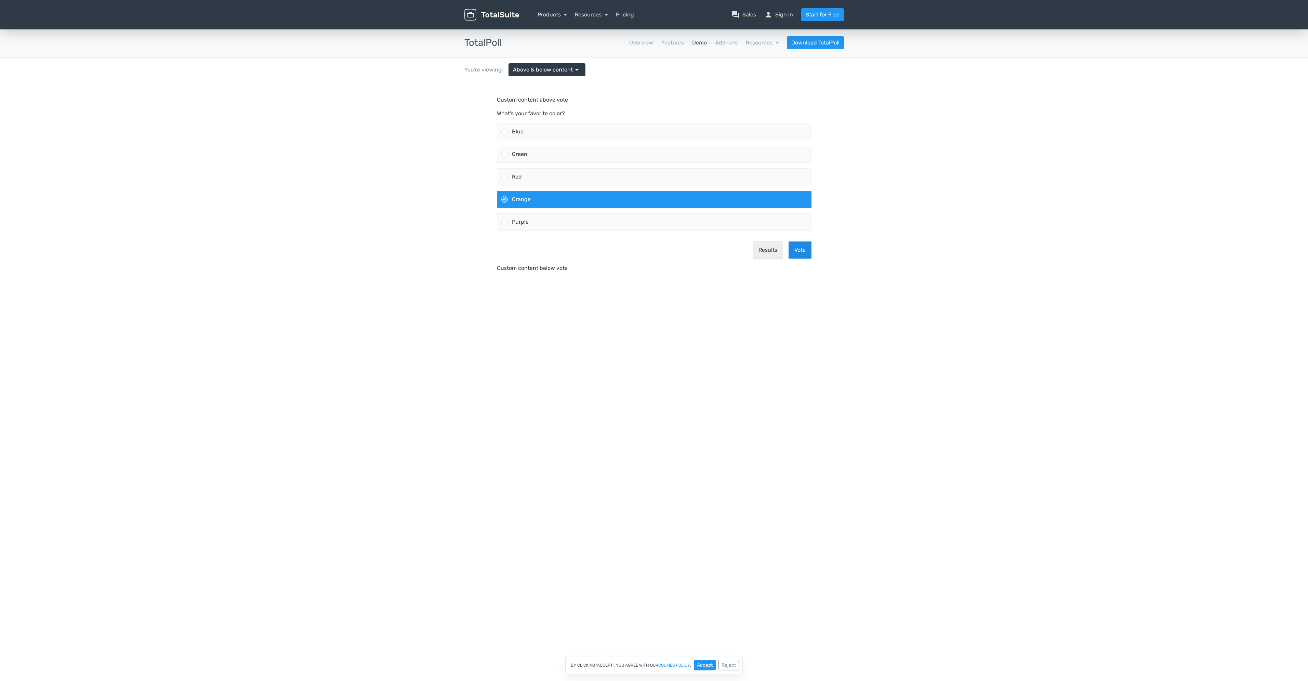
click at [803, 253] on button "Vote" at bounding box center [799, 249] width 23 height 17
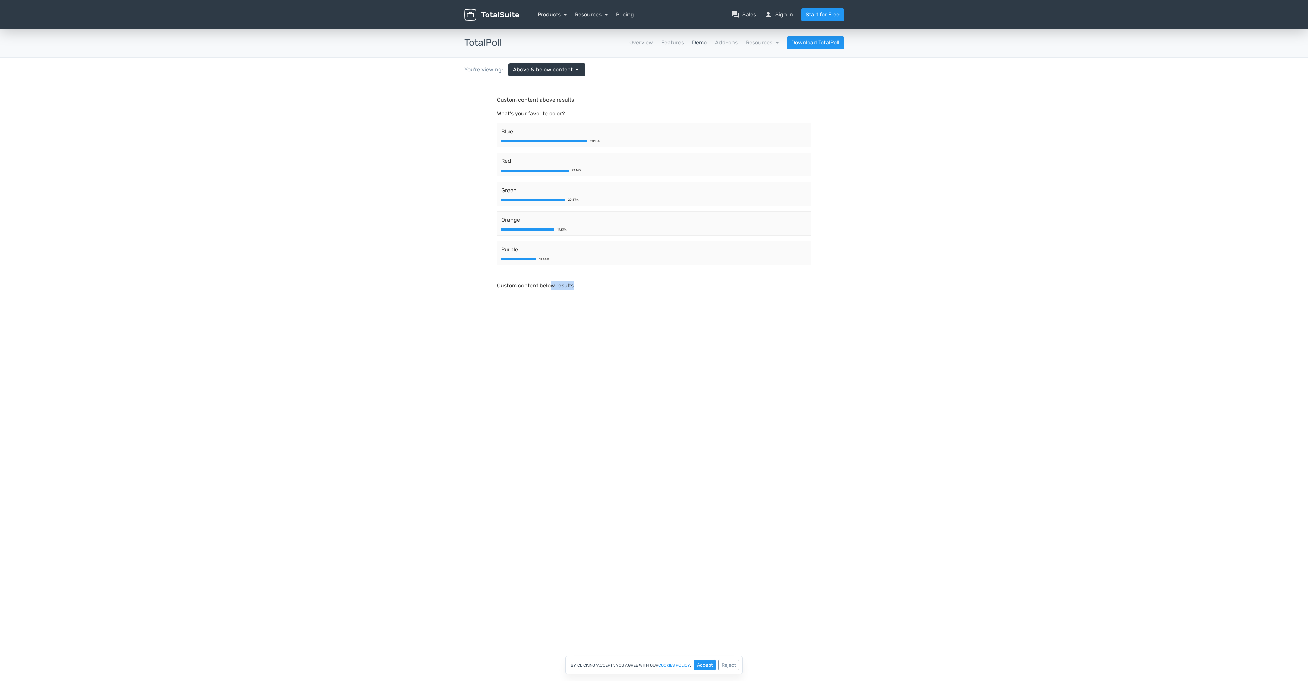
drag, startPoint x: 549, startPoint y: 281, endPoint x: 574, endPoint y: 408, distance: 129.1
click at [574, 322] on html "Custom content above results What's your favorite color? Blue 28.18% Red 22.14%…" at bounding box center [654, 202] width 1308 height 240
click at [612, 317] on body "Custom content above results What's your favorite color? Blue 28.18% Red 22.14%…" at bounding box center [654, 202] width 1308 height 240
click at [612, 312] on body "Custom content above results What's your favorite color? Blue 28.18% Red 22.14%…" at bounding box center [654, 202] width 1308 height 240
